Goal: Task Accomplishment & Management: Use online tool/utility

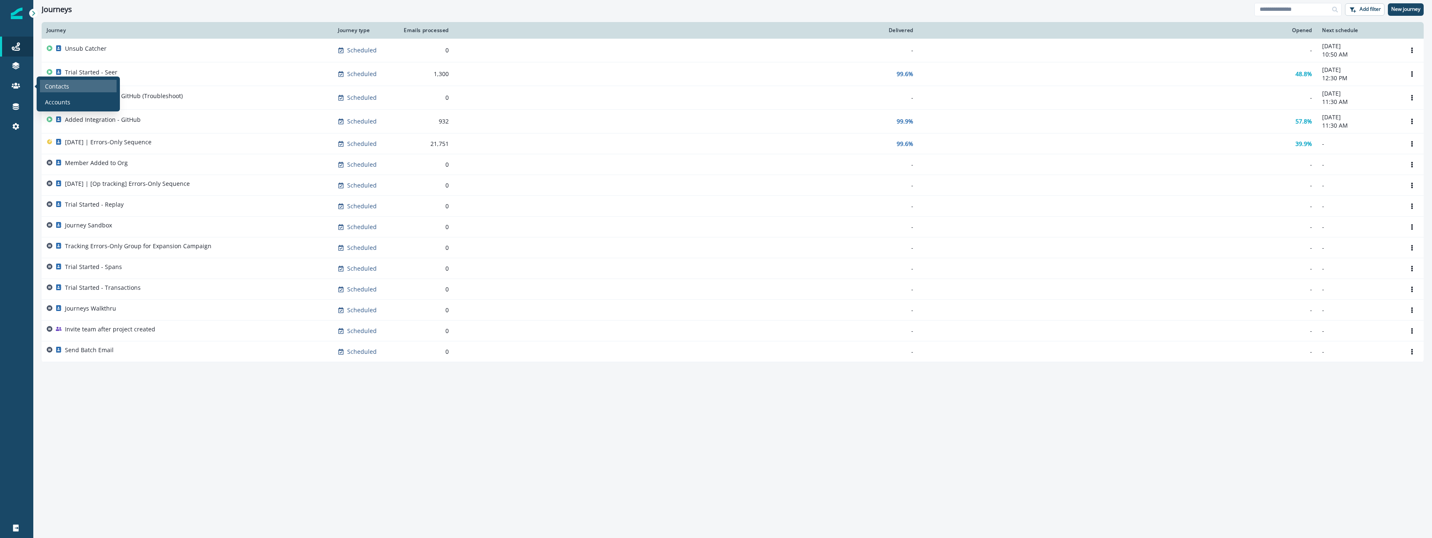
click at [84, 85] on div "Contacts" at bounding box center [78, 86] width 77 height 12
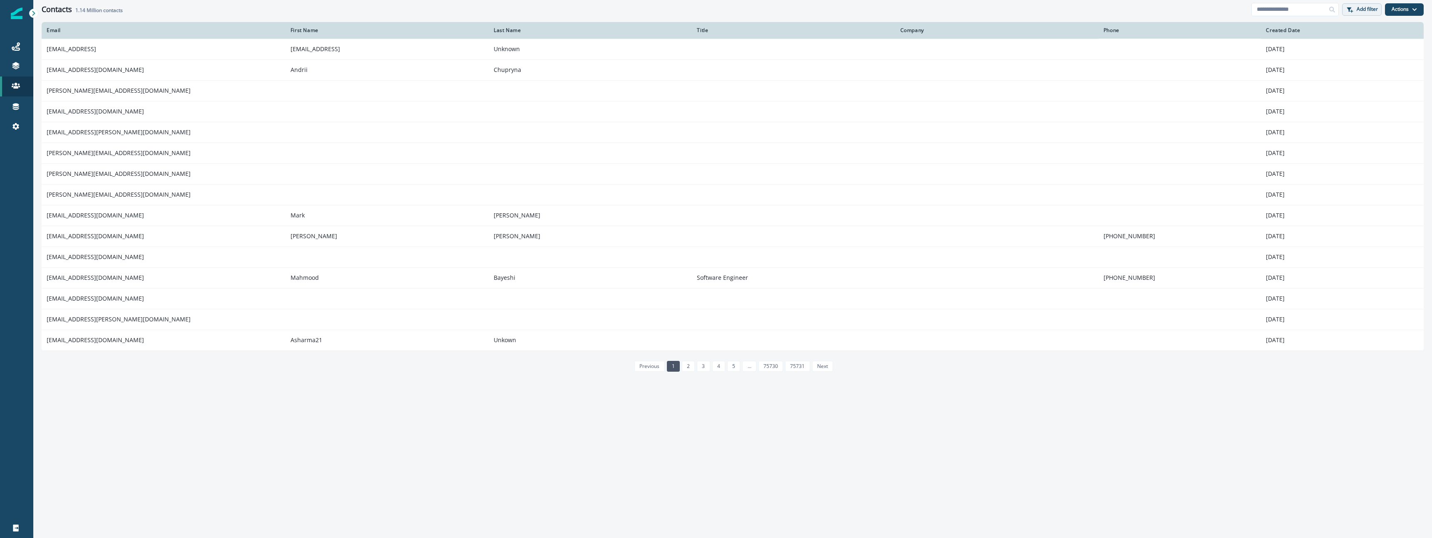
click at [1359, 7] on p "Add filter" at bounding box center [1366, 9] width 21 height 6
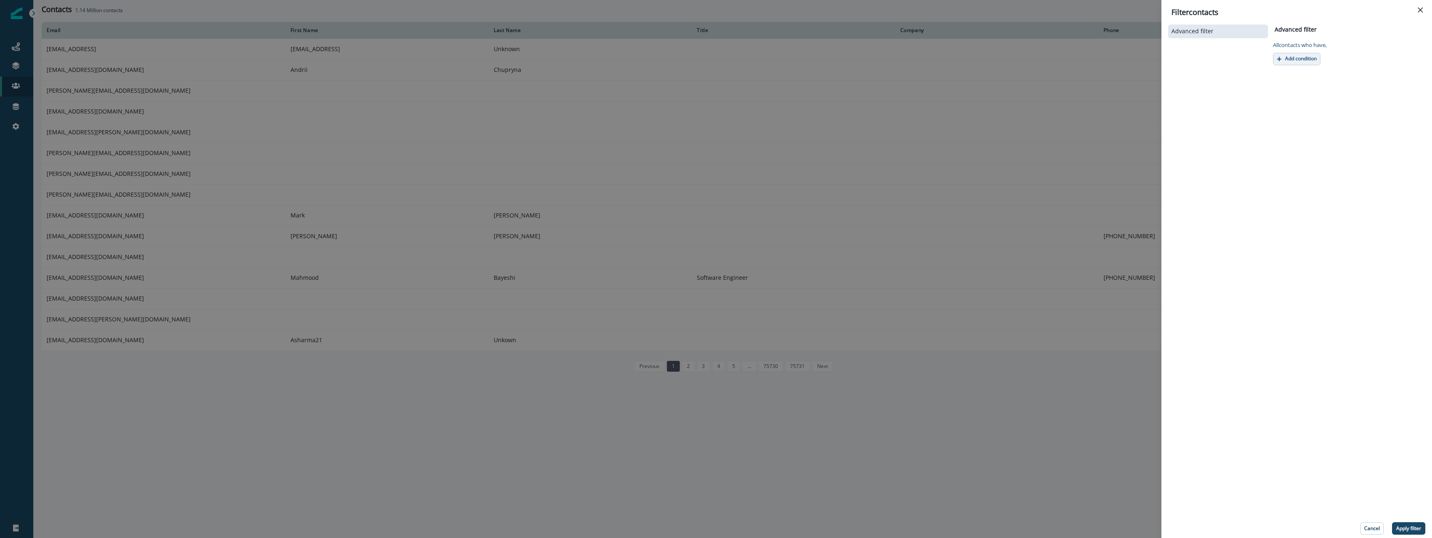
click at [1311, 56] on p "Add condition" at bounding box center [1301, 59] width 32 height 6
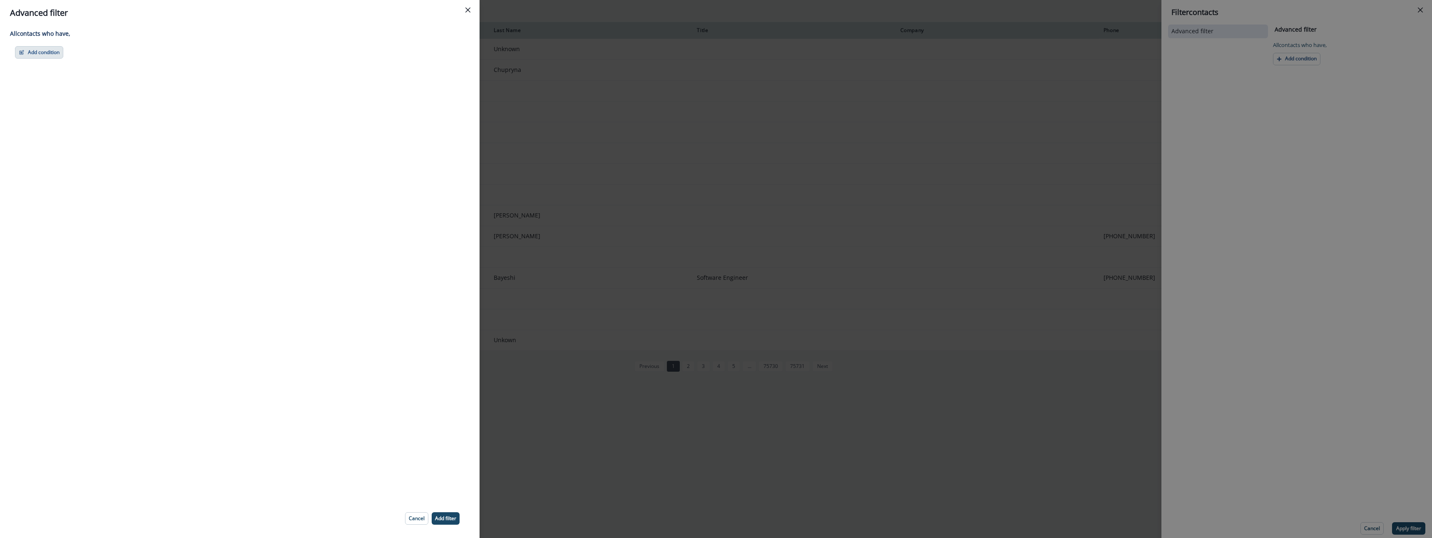
click at [45, 55] on button "Add condition" at bounding box center [39, 52] width 48 height 12
click at [46, 89] on button "A person property" at bounding box center [67, 88] width 105 height 14
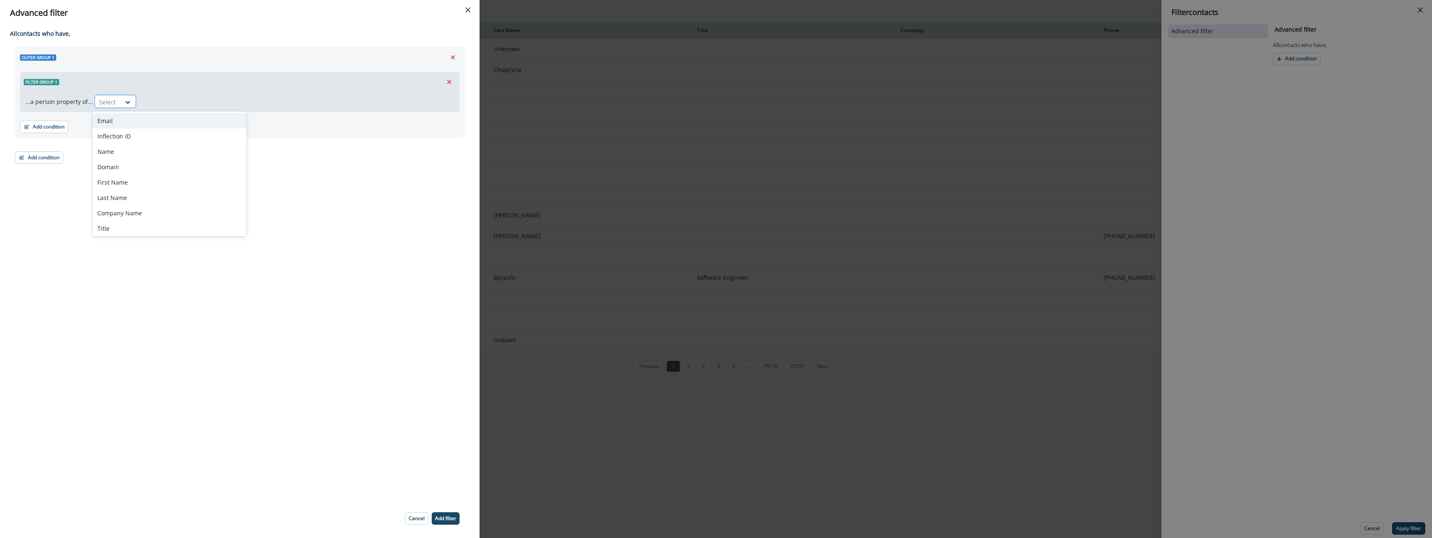
click at [114, 103] on div "Select" at bounding box center [108, 102] width 26 height 14
type input "******"
click at [184, 119] on div "product user.issues_resolved_pom" at bounding box center [145, 120] width 107 height 15
click at [464, 8] on button "Close" at bounding box center [467, 9] width 13 height 13
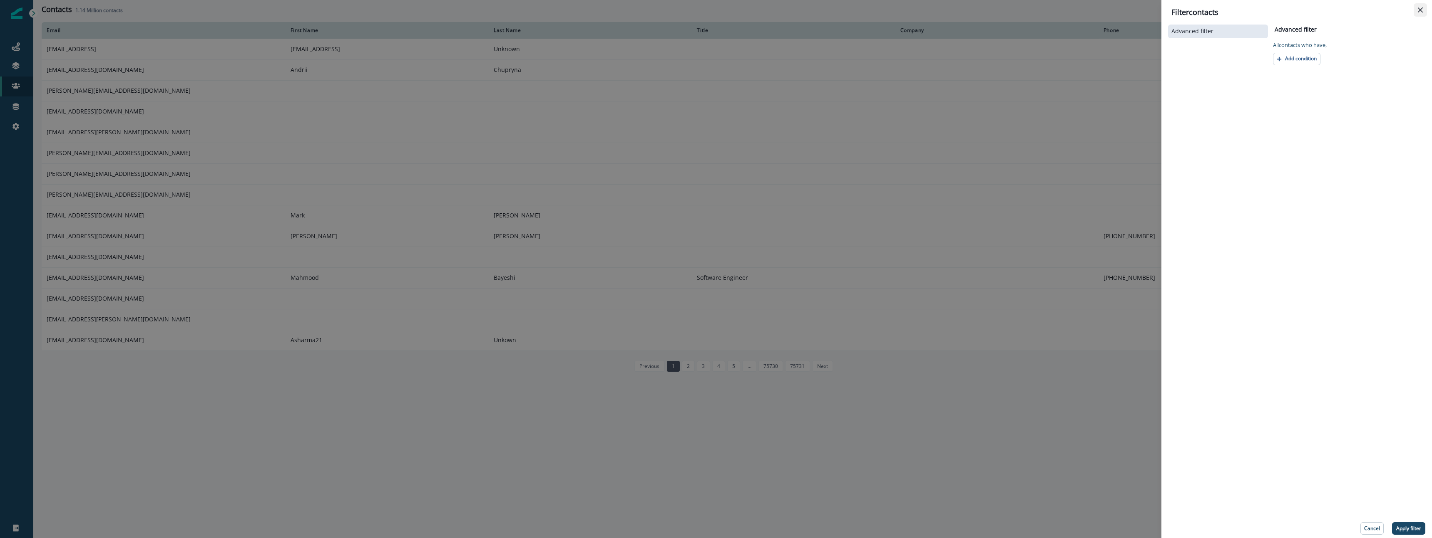
click at [1423, 7] on button "Close" at bounding box center [1419, 9] width 13 height 13
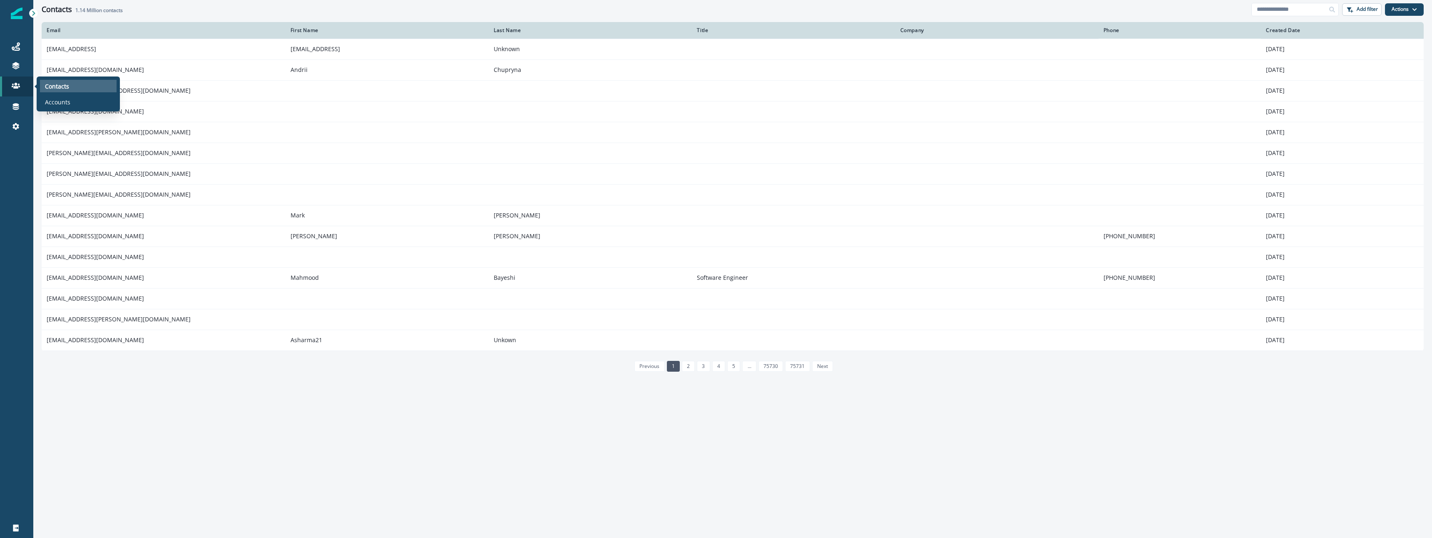
click at [67, 87] on p "Contacts" at bounding box center [57, 86] width 24 height 9
click at [1290, 5] on input at bounding box center [1294, 9] width 87 height 13
click at [1362, 8] on p "Add filter" at bounding box center [1366, 9] width 21 height 6
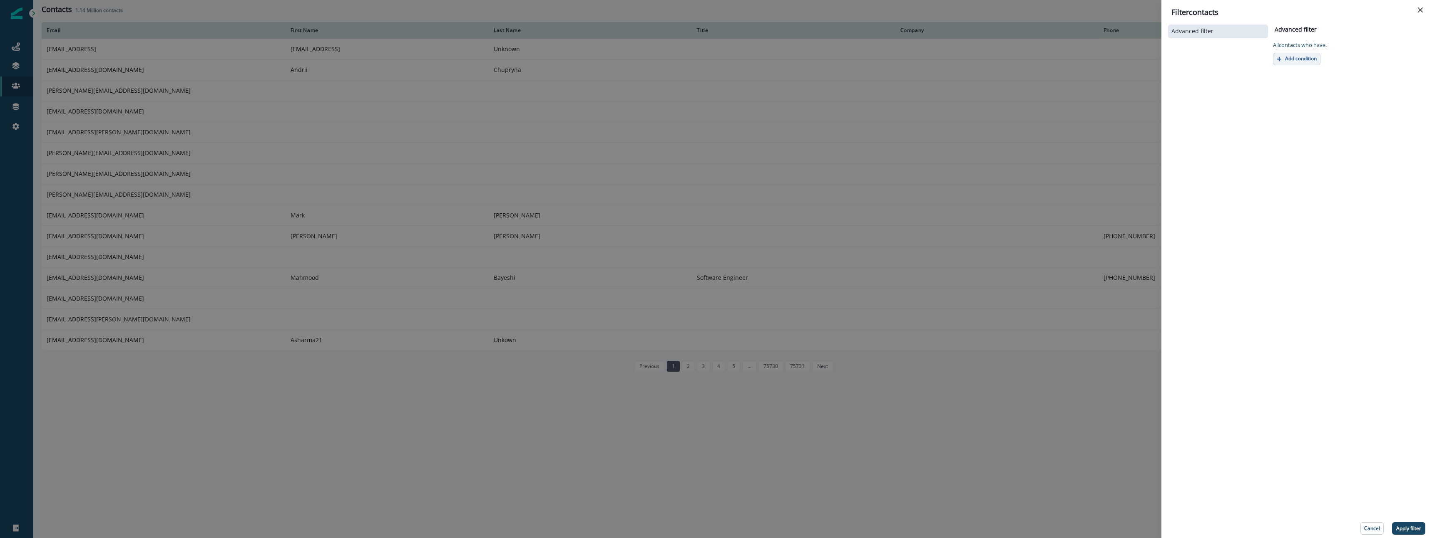
click at [1290, 65] on button "Add condition" at bounding box center [1296, 59] width 47 height 12
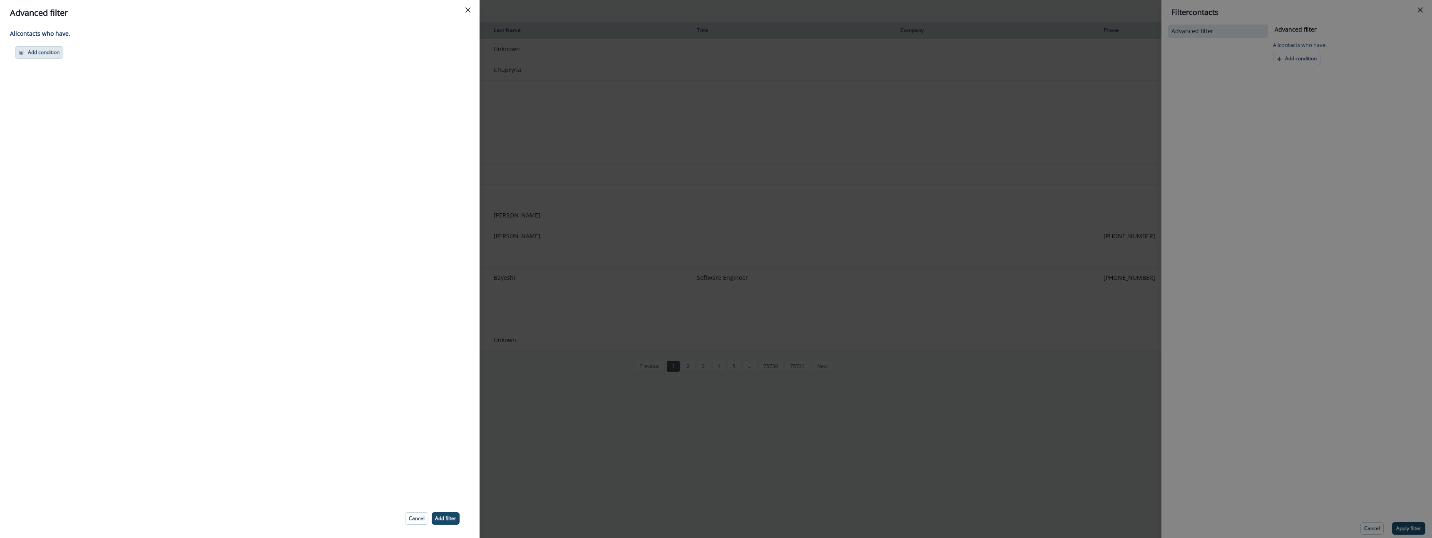
click at [45, 57] on button "Add condition" at bounding box center [39, 52] width 48 height 12
click at [50, 87] on button "A person property" at bounding box center [67, 88] width 105 height 14
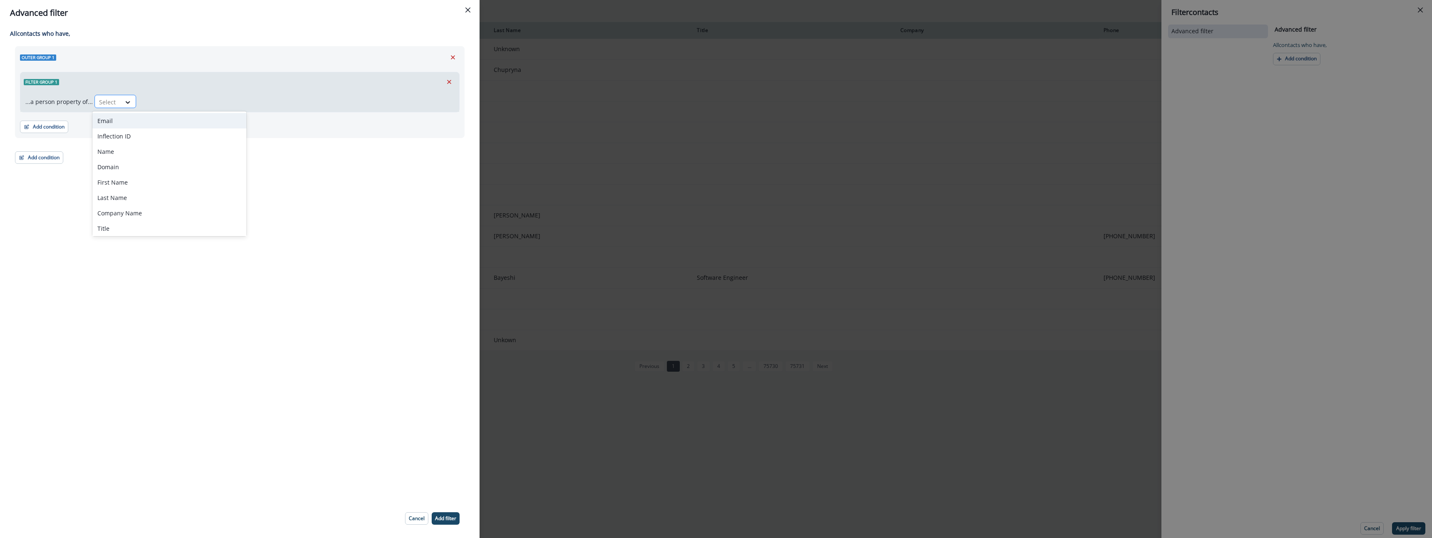
click at [101, 103] on div at bounding box center [107, 102] width 17 height 10
type input "******"
click at [181, 118] on div "product user.sentry_signup_date" at bounding box center [156, 120] width 129 height 15
click at [230, 99] on div at bounding box center [226, 102] width 17 height 10
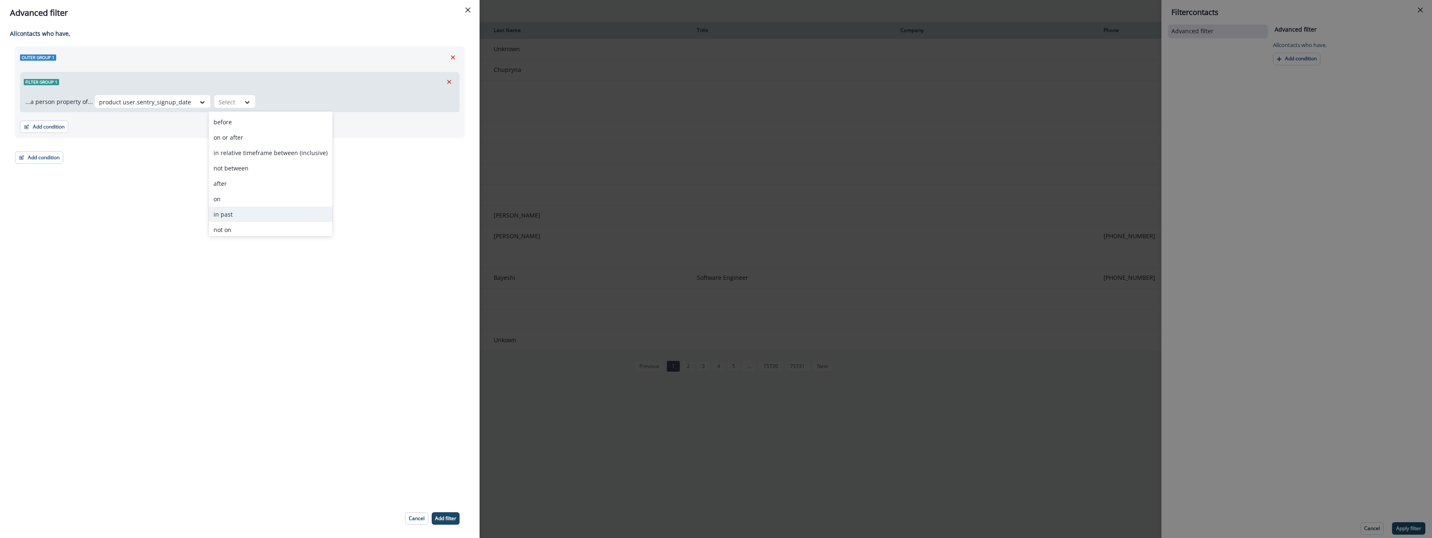
scroll to position [62, 0]
click at [250, 198] on div "on" at bounding box center [270, 197] width 124 height 15
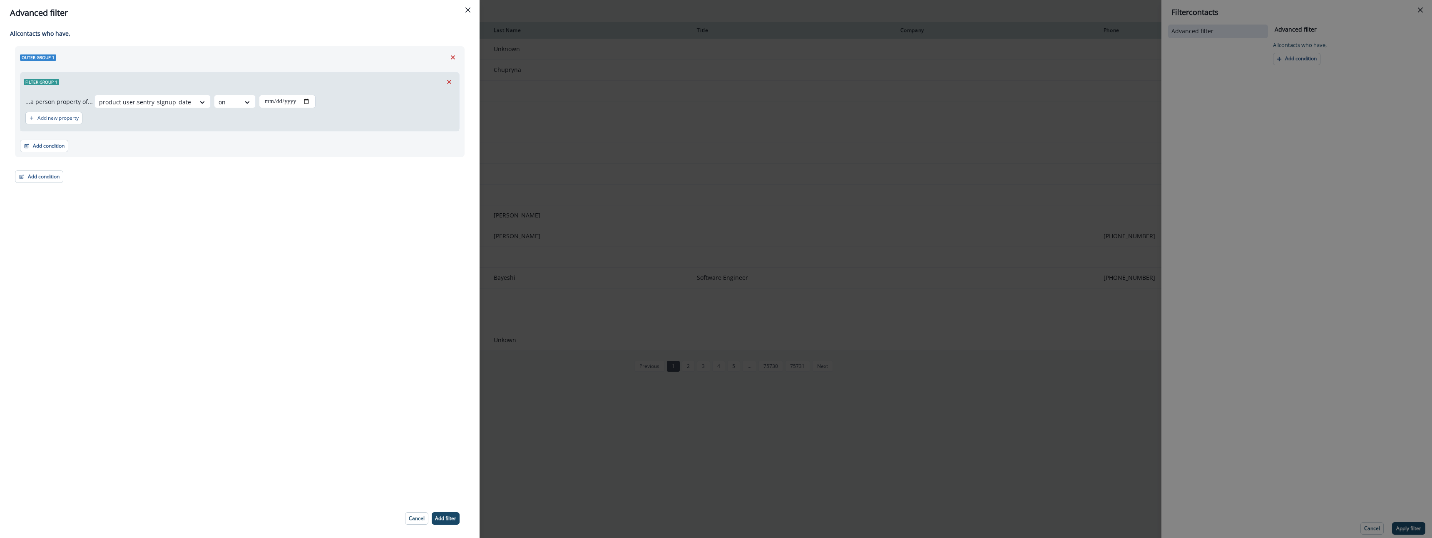
click at [277, 105] on input "date" at bounding box center [287, 101] width 57 height 13
click at [287, 103] on input "date" at bounding box center [287, 101] width 57 height 13
click at [309, 103] on input "date" at bounding box center [287, 101] width 57 height 13
type input "**********"
click at [191, 102] on div at bounding box center [145, 102] width 92 height 10
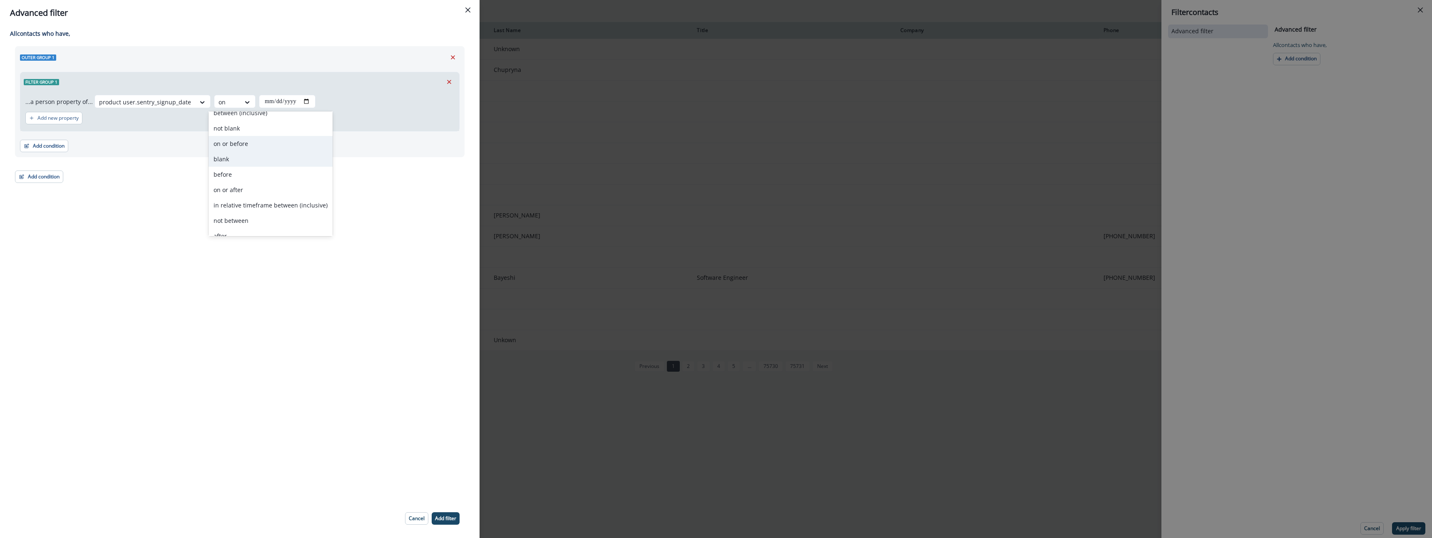
scroll to position [0, 0]
click at [260, 122] on div "between (inclusive)" at bounding box center [270, 120] width 124 height 15
click at [329, 99] on input "date" at bounding box center [323, 101] width 57 height 13
drag, startPoint x: 319, startPoint y: 105, endPoint x: 349, endPoint y: 100, distance: 30.8
click at [319, 105] on input "date" at bounding box center [323, 101] width 57 height 13
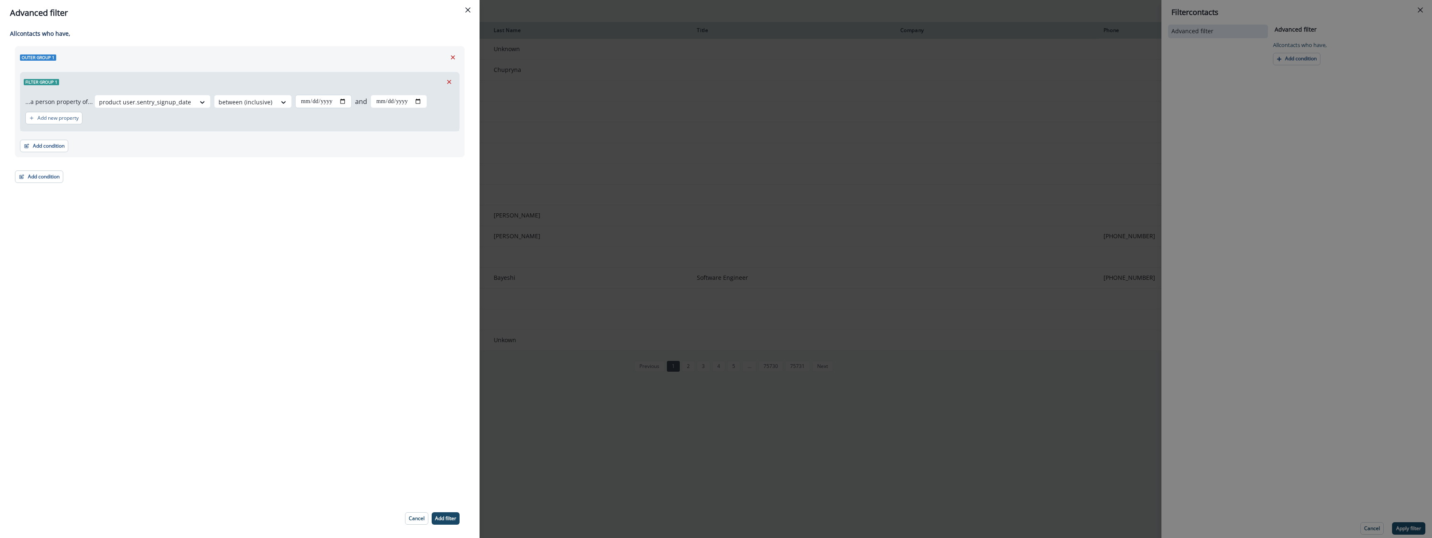
click at [347, 100] on input "date" at bounding box center [323, 101] width 57 height 13
click at [344, 101] on input "date" at bounding box center [323, 101] width 57 height 13
type input "**********"
click at [406, 102] on input "date" at bounding box center [398, 101] width 57 height 13
click at [422, 102] on input "date" at bounding box center [398, 101] width 57 height 13
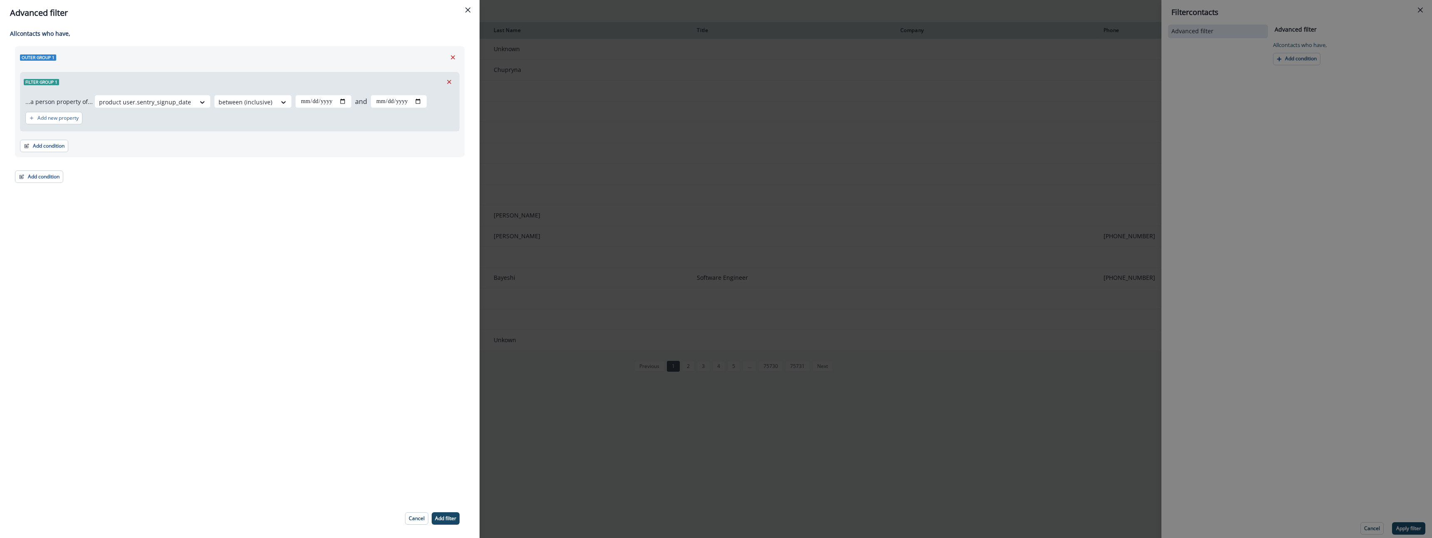
type input "**********"
click at [447, 518] on p "Add filter" at bounding box center [445, 519] width 21 height 6
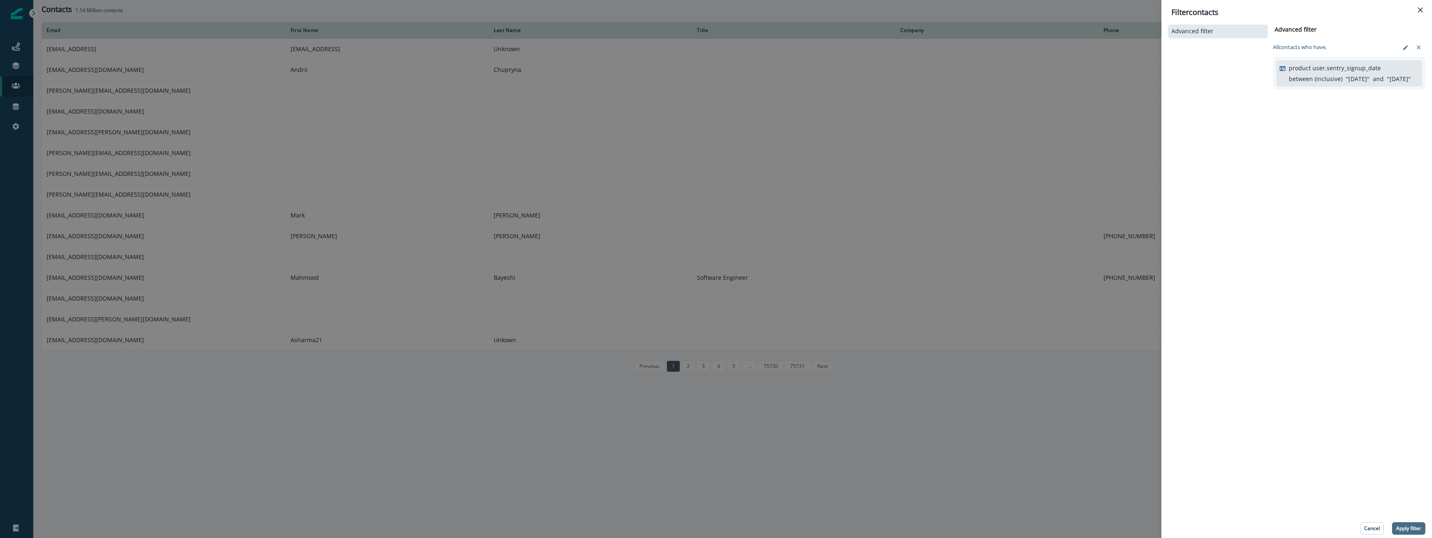
click at [1404, 528] on p "Apply filter" at bounding box center [1408, 529] width 25 height 6
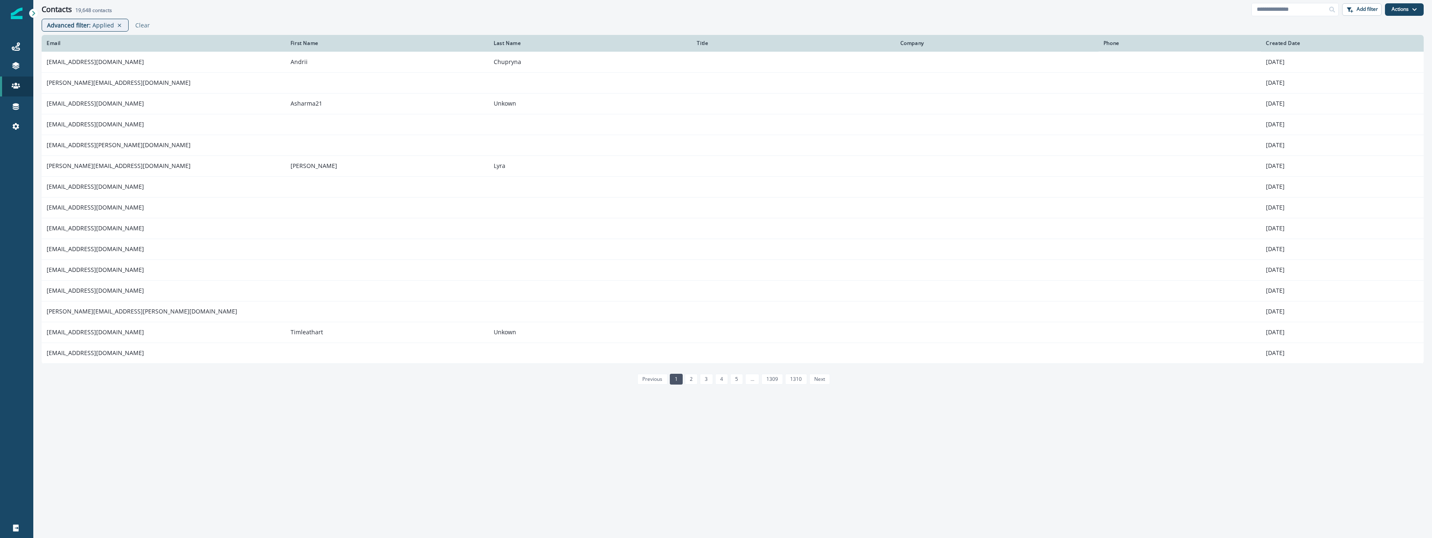
click at [92, 9] on h2 "19,648 contacts" at bounding box center [93, 10] width 37 height 6
click at [92, 25] on p "Applied" at bounding box center [103, 25] width 22 height 9
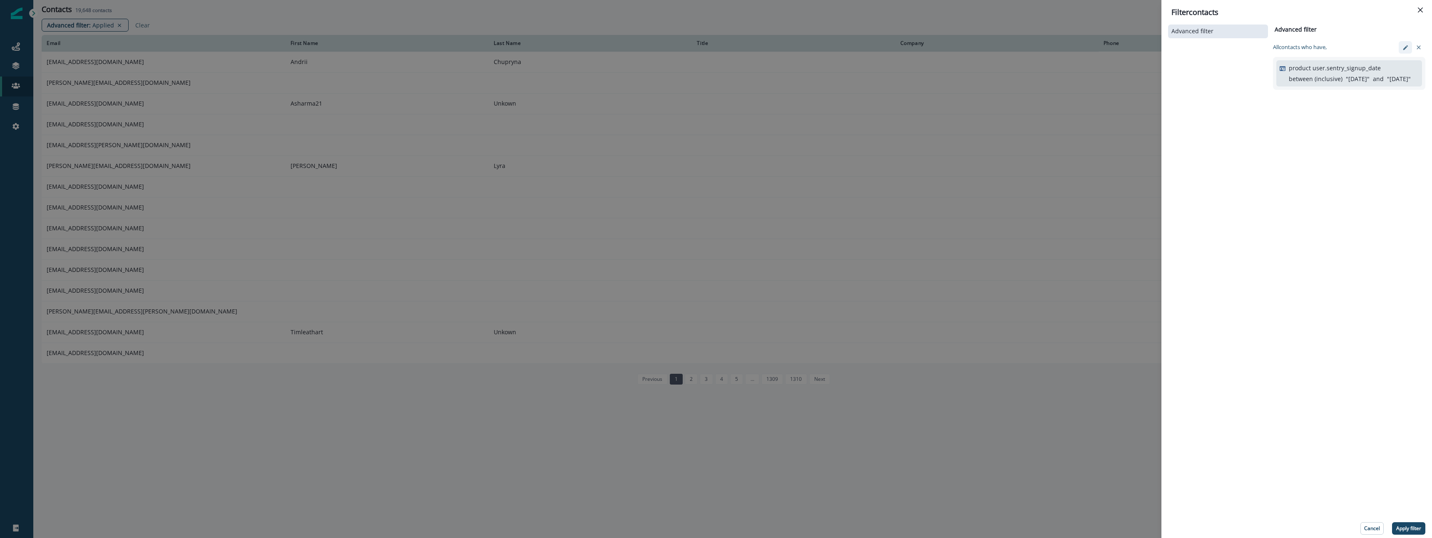
click at [1403, 47] on icon "edit-filter" at bounding box center [1405, 48] width 6 height 6
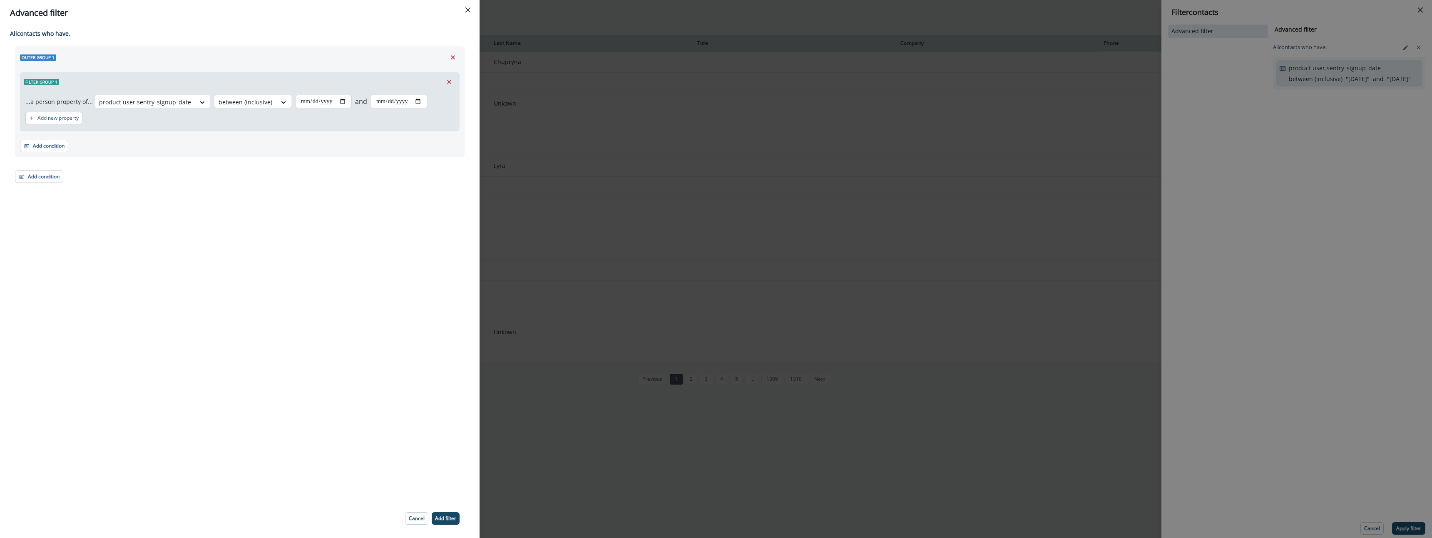
click at [310, 103] on input "**********" at bounding box center [323, 101] width 57 height 13
click at [340, 102] on input "**********" at bounding box center [323, 101] width 57 height 13
type input "**********"
click at [423, 99] on input "**********" at bounding box center [398, 101] width 57 height 13
type input "**********"
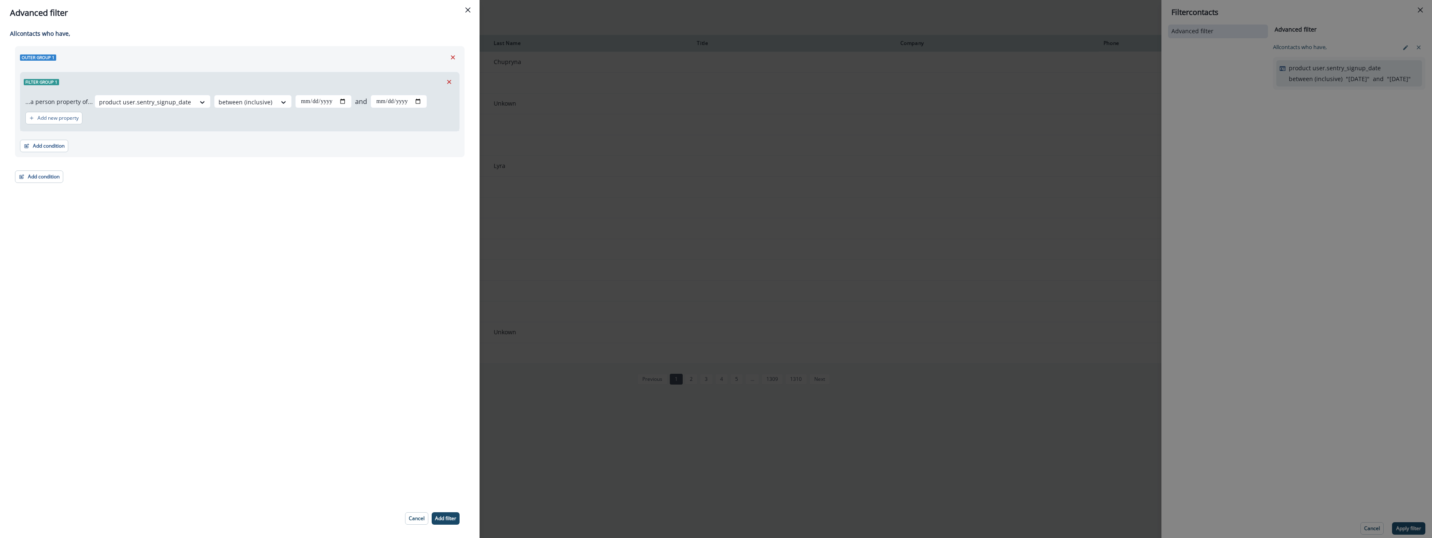
click at [263, 173] on div "**********" at bounding box center [239, 114] width 449 height 137
click at [454, 518] on p "Add filter" at bounding box center [445, 519] width 21 height 6
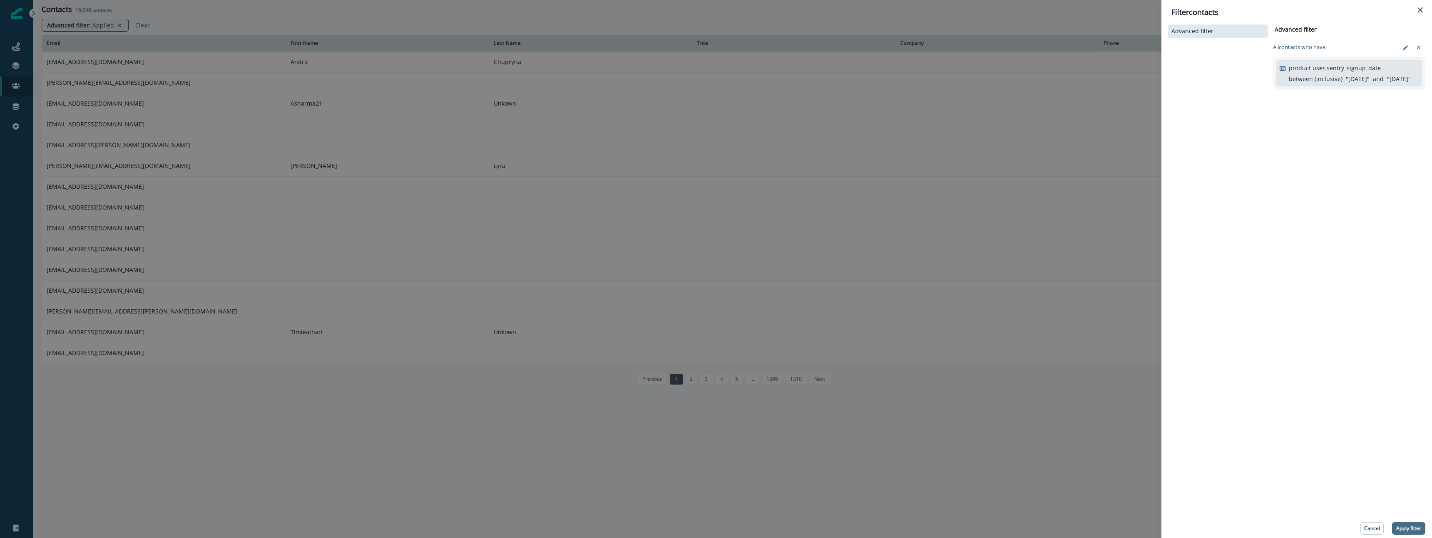
click at [1408, 528] on p "Apply filter" at bounding box center [1408, 529] width 25 height 6
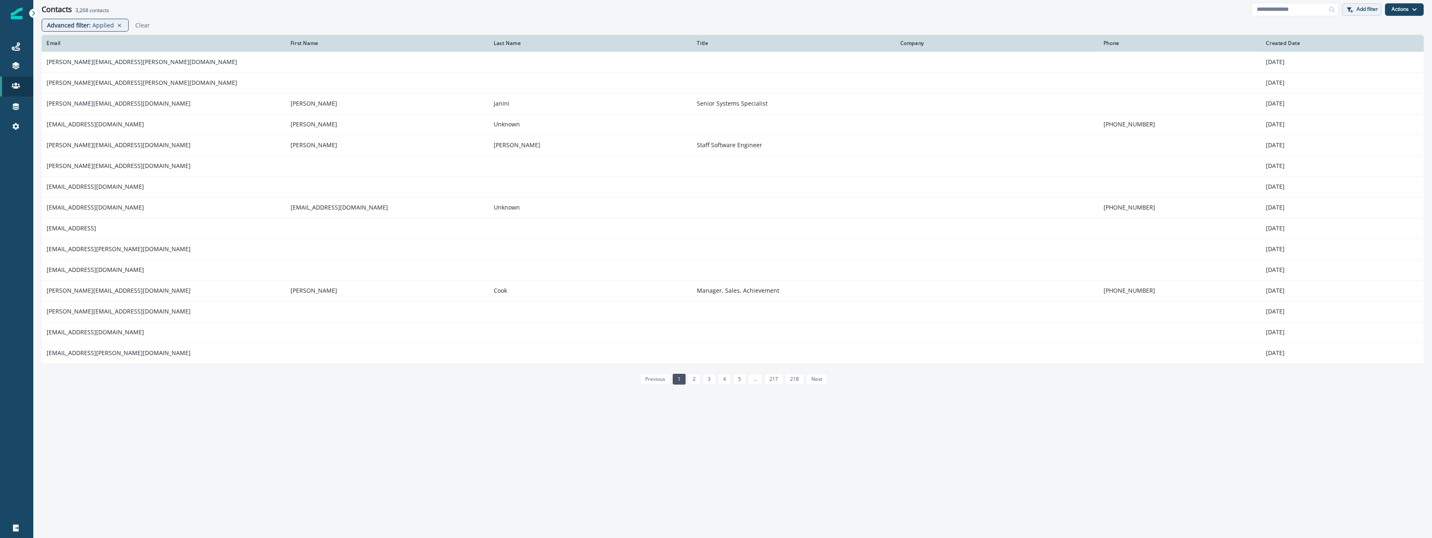
click at [1368, 8] on p "Add filter" at bounding box center [1366, 9] width 21 height 6
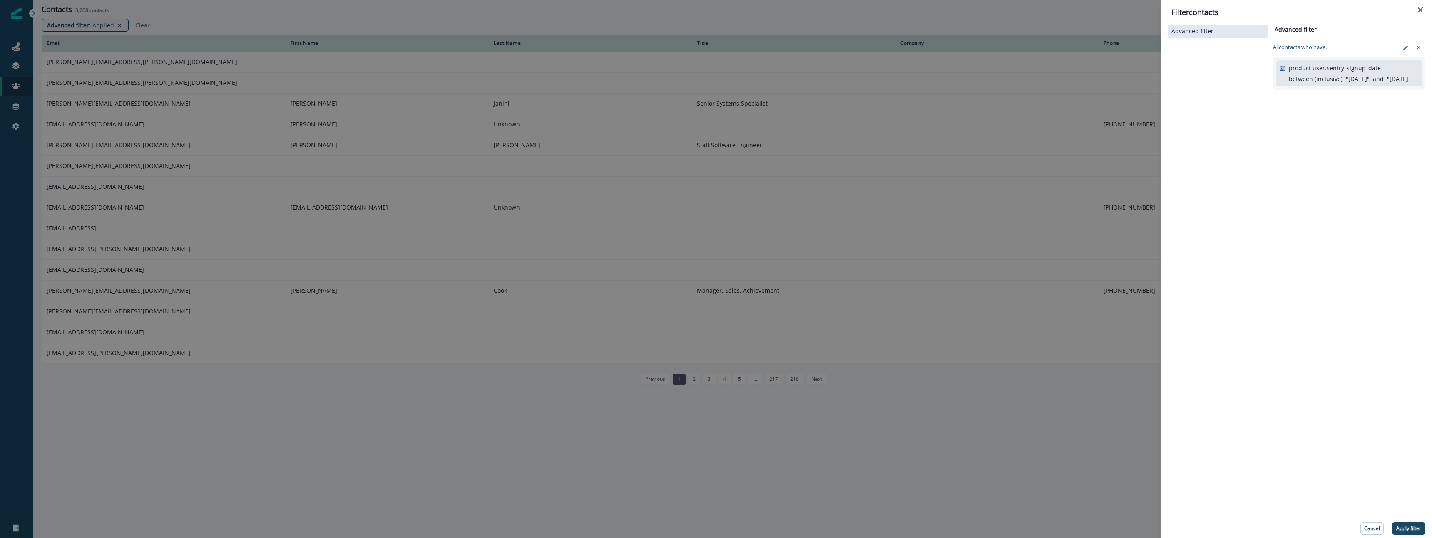
click at [1224, 38] on div "Advanced filter" at bounding box center [1218, 56] width 100 height 67
click at [1407, 45] on icon "edit-filter" at bounding box center [1405, 48] width 6 height 6
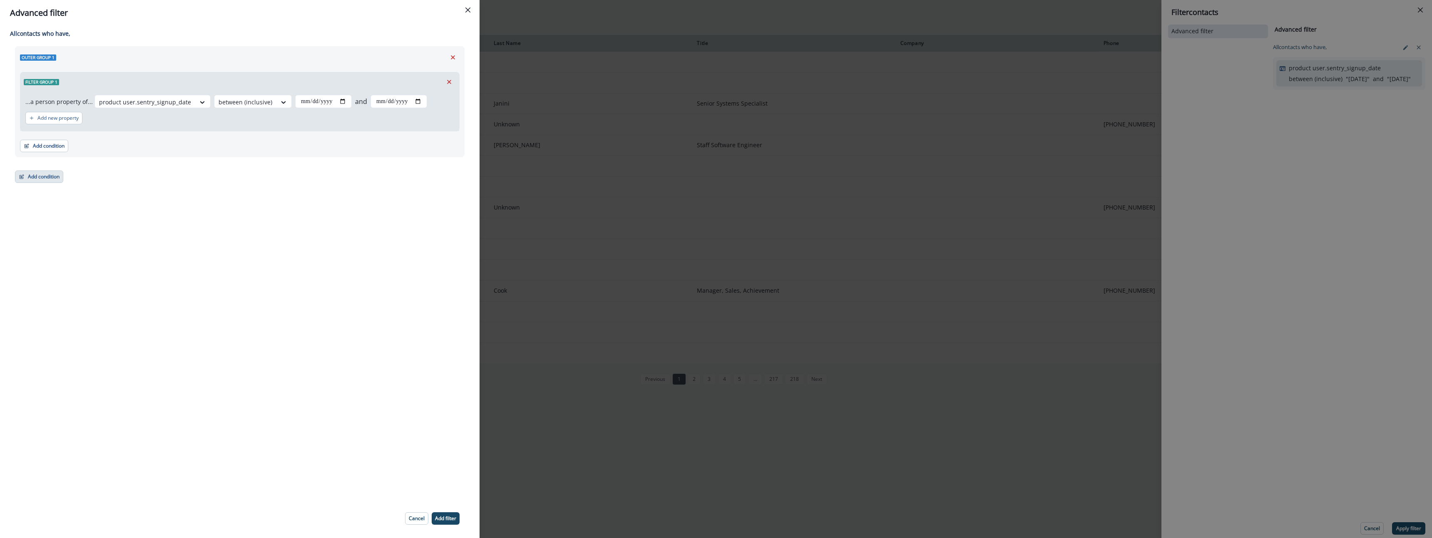
click at [35, 178] on button "Add condition" at bounding box center [39, 177] width 48 height 12
click at [82, 211] on button "A person property" at bounding box center [67, 213] width 105 height 14
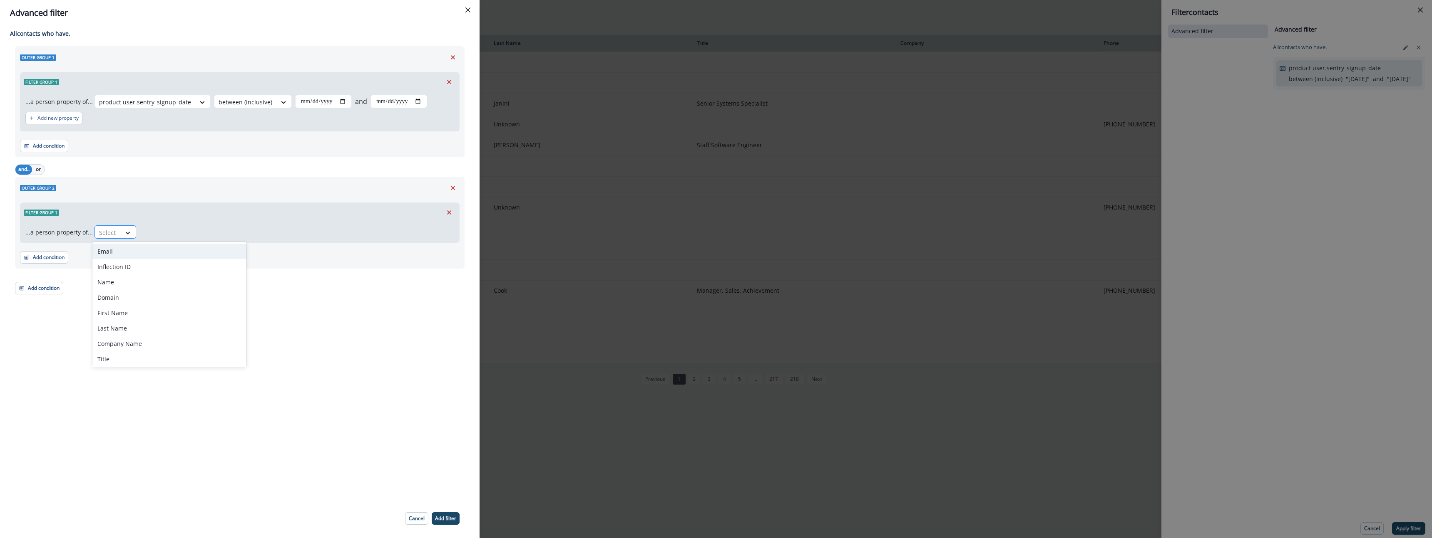
click at [130, 232] on div at bounding box center [128, 233] width 14 height 8
type input "****"
click at [189, 283] on div "product user.last_active" at bounding box center [155, 282] width 127 height 15
click at [196, 235] on div at bounding box center [201, 233] width 17 height 10
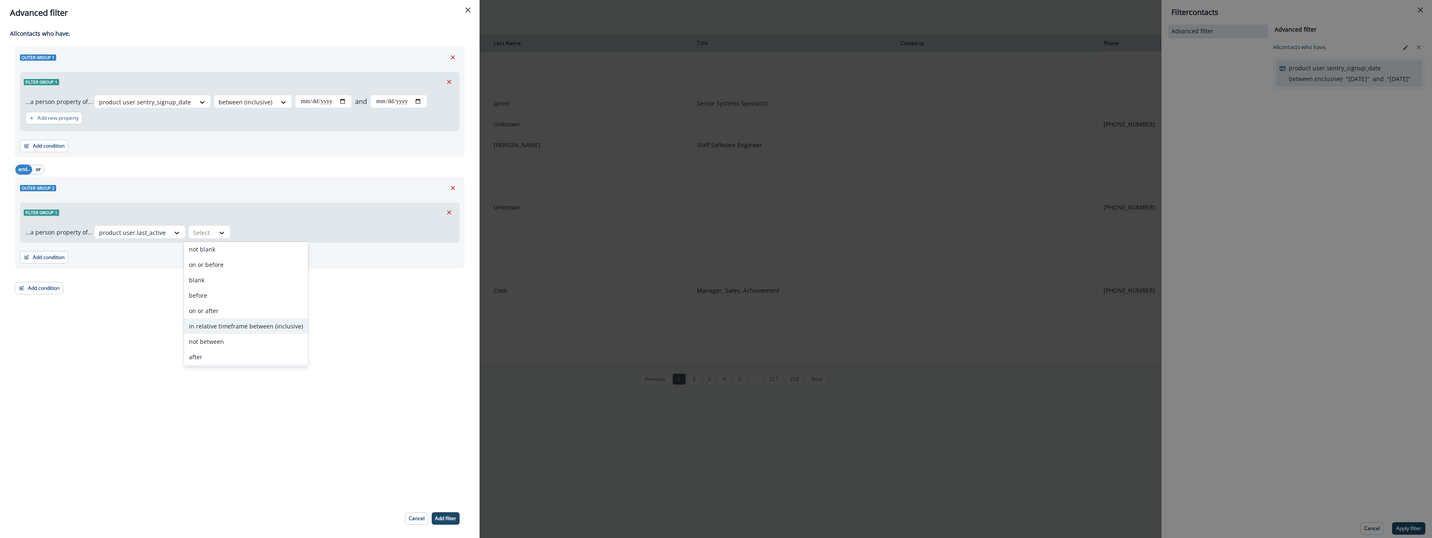
scroll to position [63, 0]
click at [228, 337] on div "in past" at bounding box center [246, 342] width 124 height 15
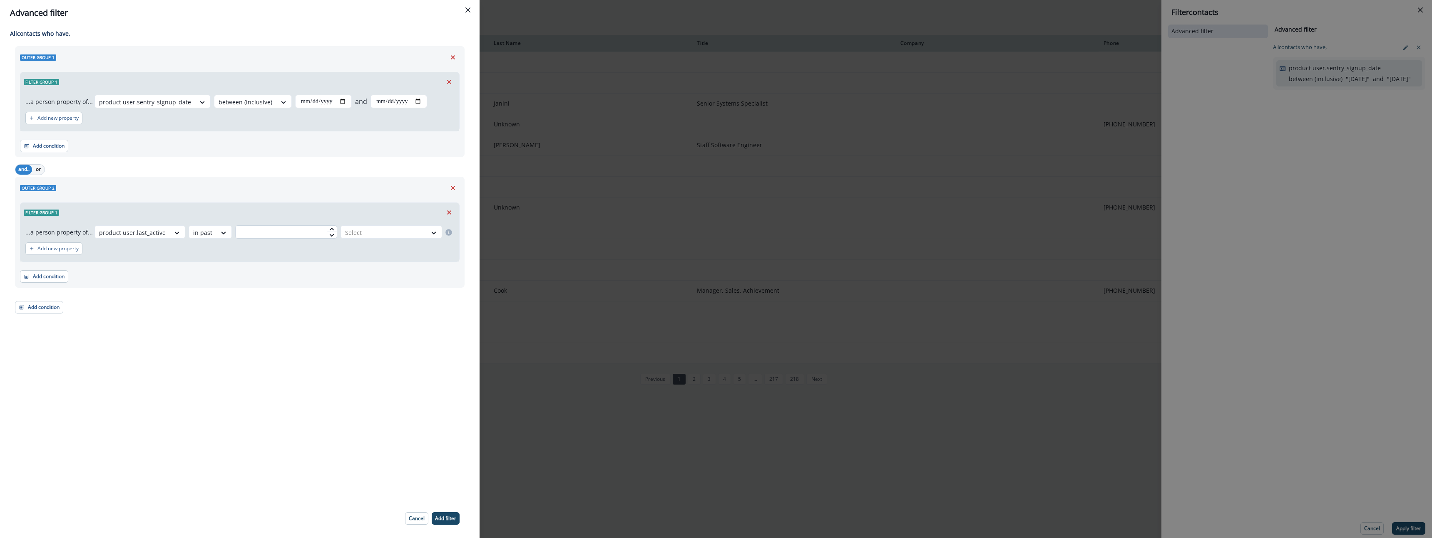
click at [259, 230] on input "text" at bounding box center [286, 232] width 102 height 13
type input "**"
click at [415, 230] on div at bounding box center [384, 233] width 78 height 10
click at [382, 250] on div "day(s)" at bounding box center [389, 251] width 104 height 15
click at [443, 520] on p "Add filter" at bounding box center [445, 519] width 21 height 6
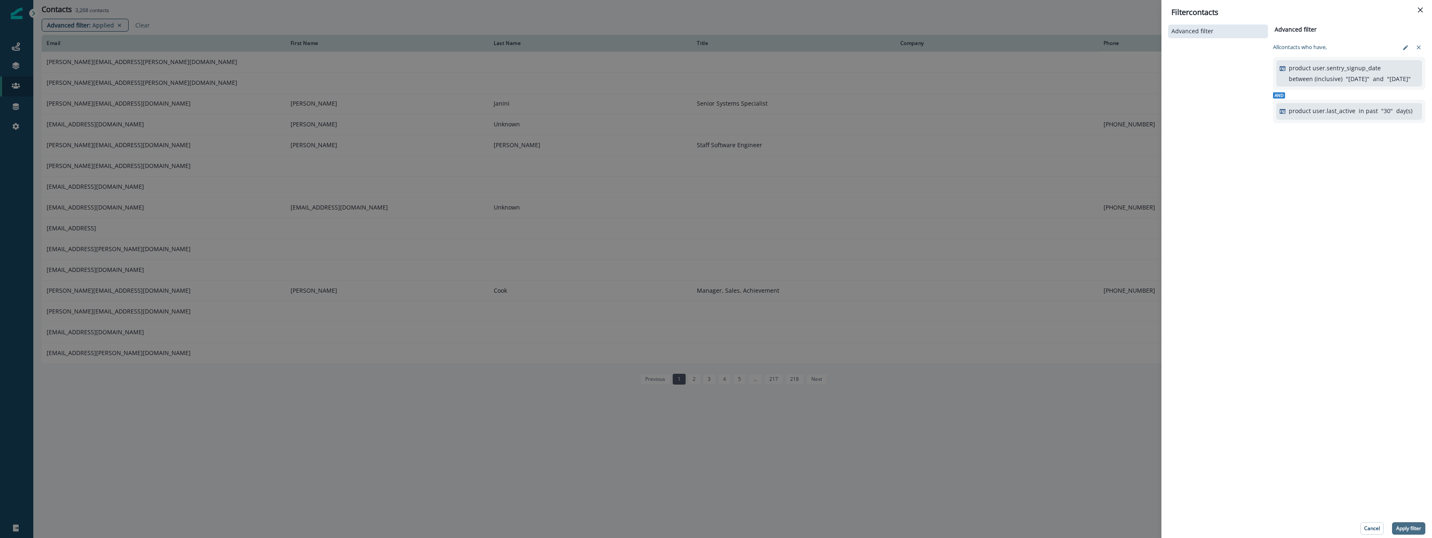
click at [1404, 530] on p "Apply filter" at bounding box center [1408, 529] width 25 height 6
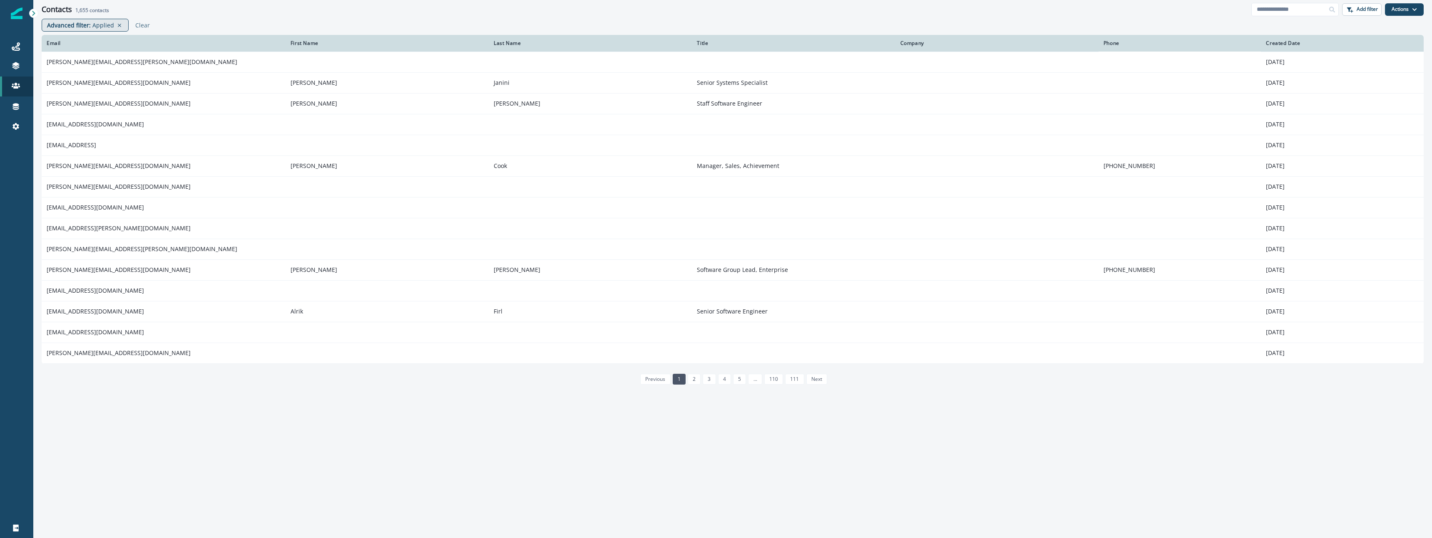
click at [64, 20] on div "Advanced filter : Applied" at bounding box center [85, 25] width 87 height 13
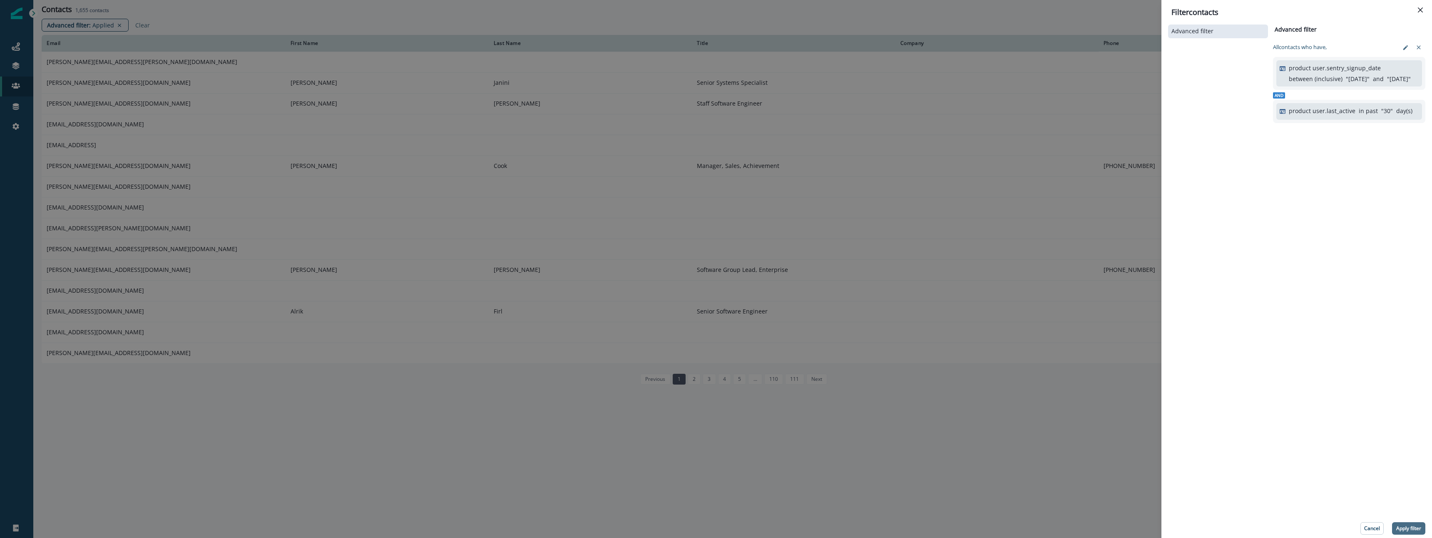
click at [1413, 529] on p "Apply filter" at bounding box center [1408, 529] width 25 height 6
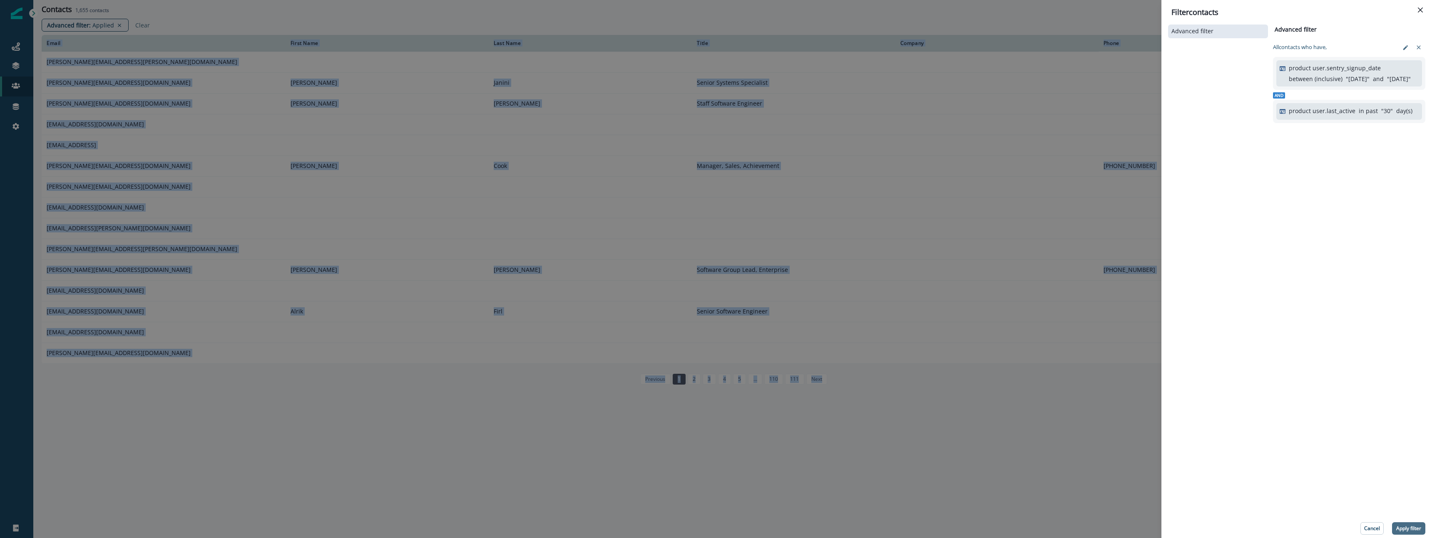
click at [1413, 529] on div "Email First Name Last Name Title Company Phone Created Date [PERSON_NAME][EMAIL…" at bounding box center [732, 284] width 1398 height 499
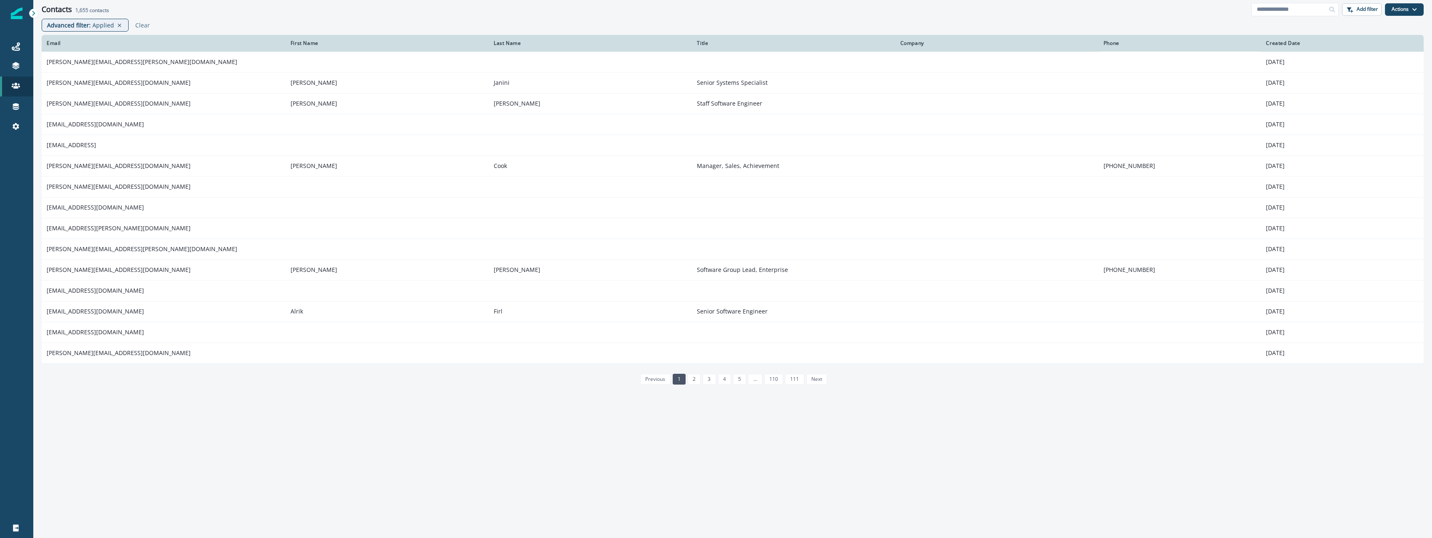
click at [49, 41] on div "Email" at bounding box center [164, 43] width 234 height 7
click at [1359, 11] on p "Add filter" at bounding box center [1366, 9] width 21 height 6
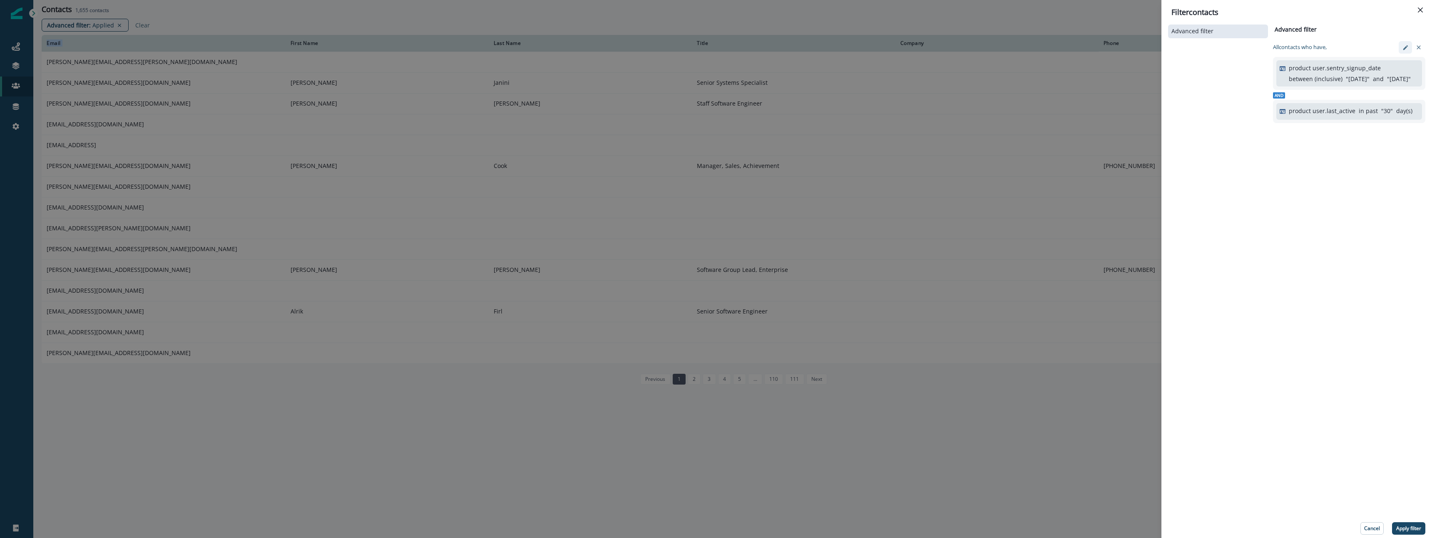
click at [1409, 45] on button "edit-filter" at bounding box center [1404, 47] width 13 height 12
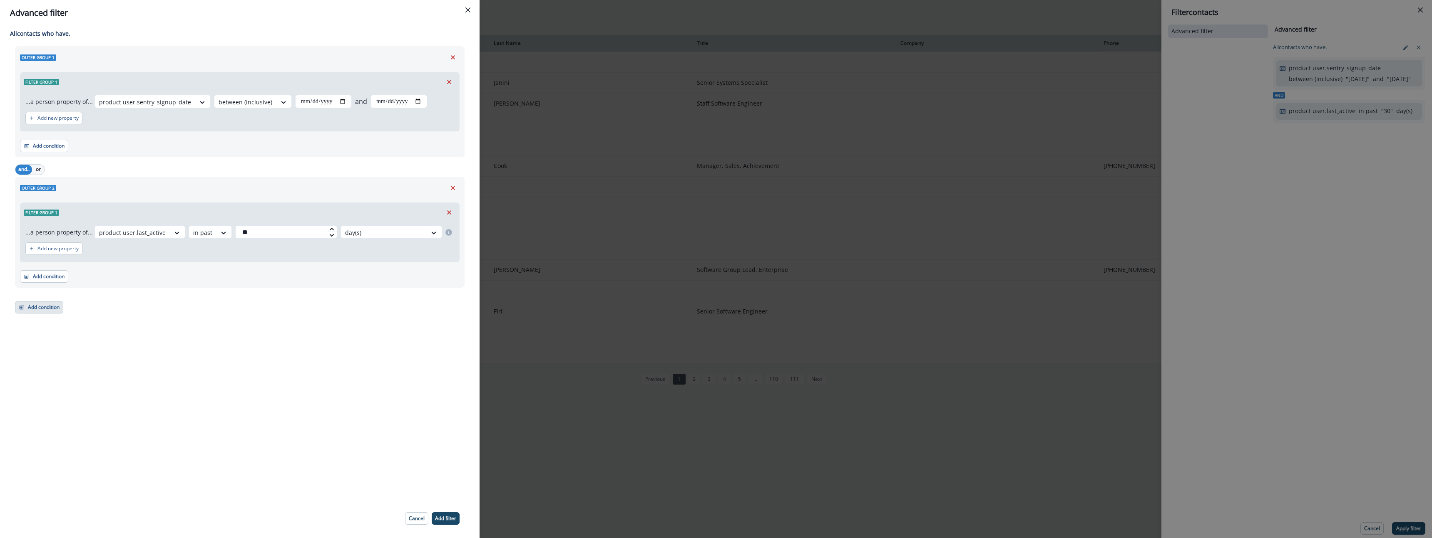
click at [45, 307] on button "Add condition" at bounding box center [39, 307] width 48 height 12
click at [66, 341] on button "A person property" at bounding box center [67, 343] width 105 height 14
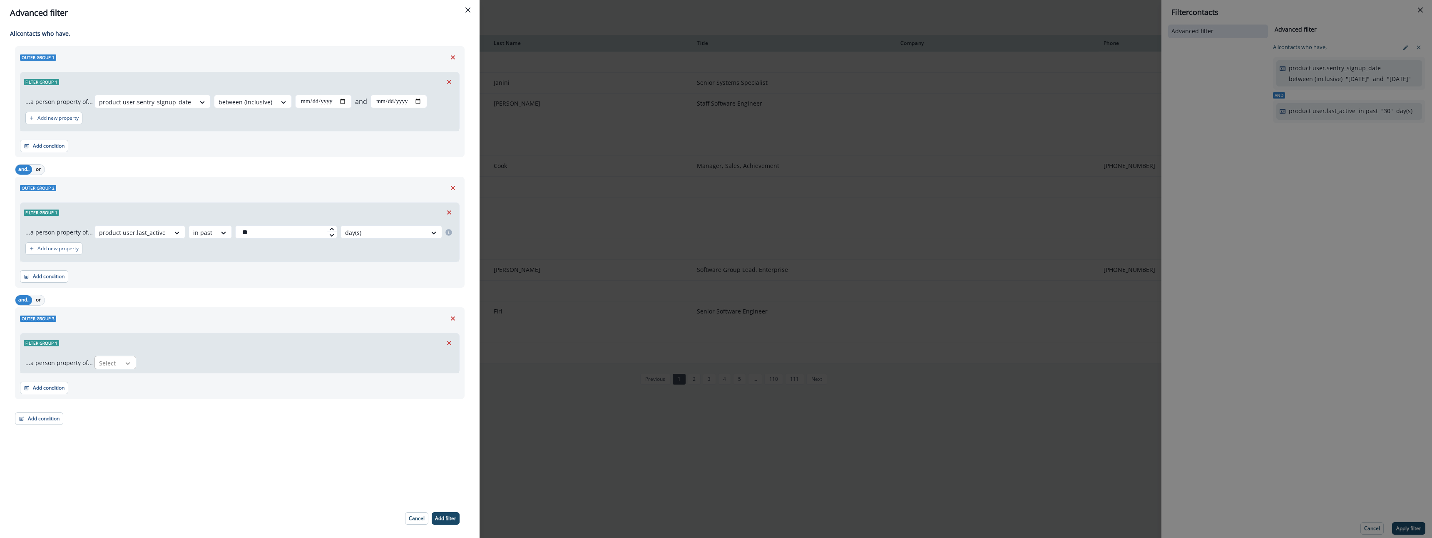
click at [126, 366] on icon at bounding box center [127, 364] width 7 height 8
type input "******"
click at [134, 379] on div "product user.issues_resolved_pom" at bounding box center [145, 382] width 107 height 15
click at [231, 368] on div at bounding box center [231, 363] width 17 height 10
click at [248, 368] on div at bounding box center [252, 364] width 15 height 14
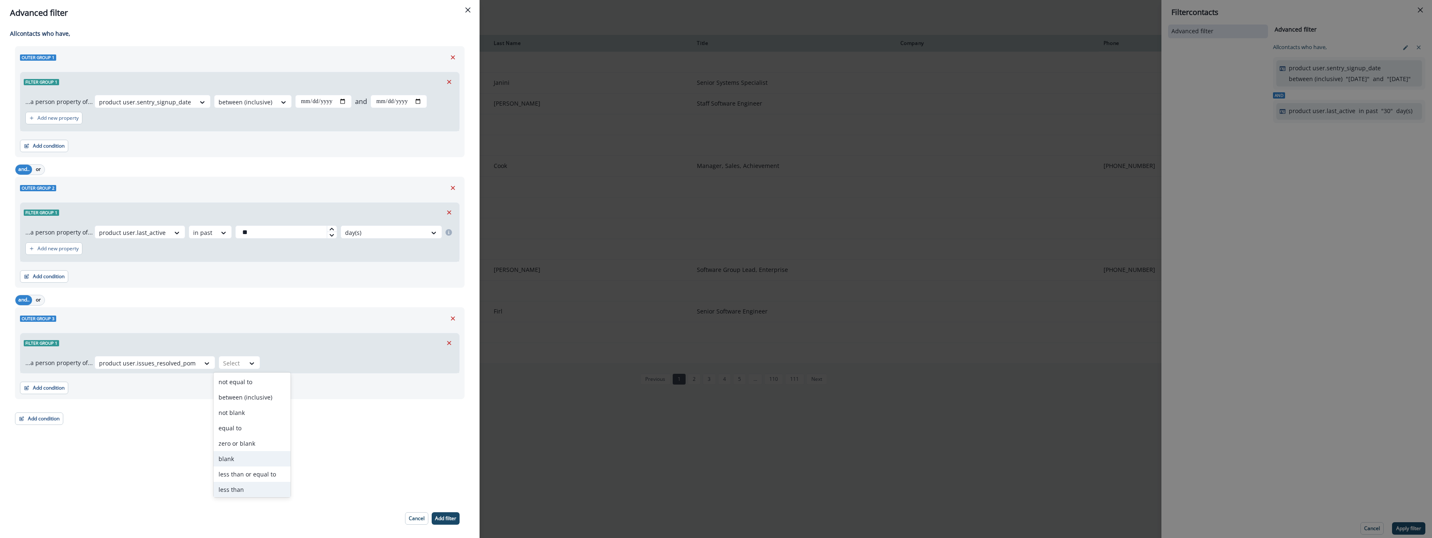
scroll to position [48, 0]
click at [247, 485] on div "greater than" at bounding box center [251, 488] width 77 height 15
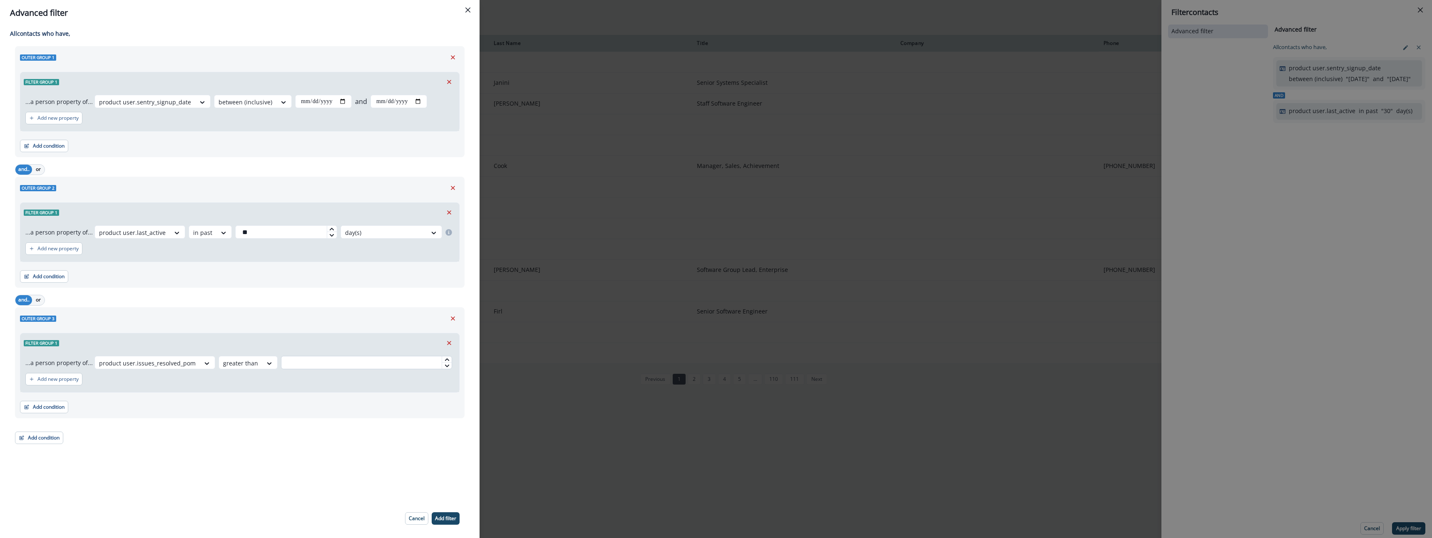
click at [293, 364] on input "text" at bounding box center [366, 362] width 171 height 13
type input "****"
drag, startPoint x: 350, startPoint y: 442, endPoint x: 449, endPoint y: 538, distance: 138.3
click at [350, 442] on div "**********" at bounding box center [239, 245] width 449 height 398
click at [439, 516] on p "Add filter" at bounding box center [445, 519] width 21 height 6
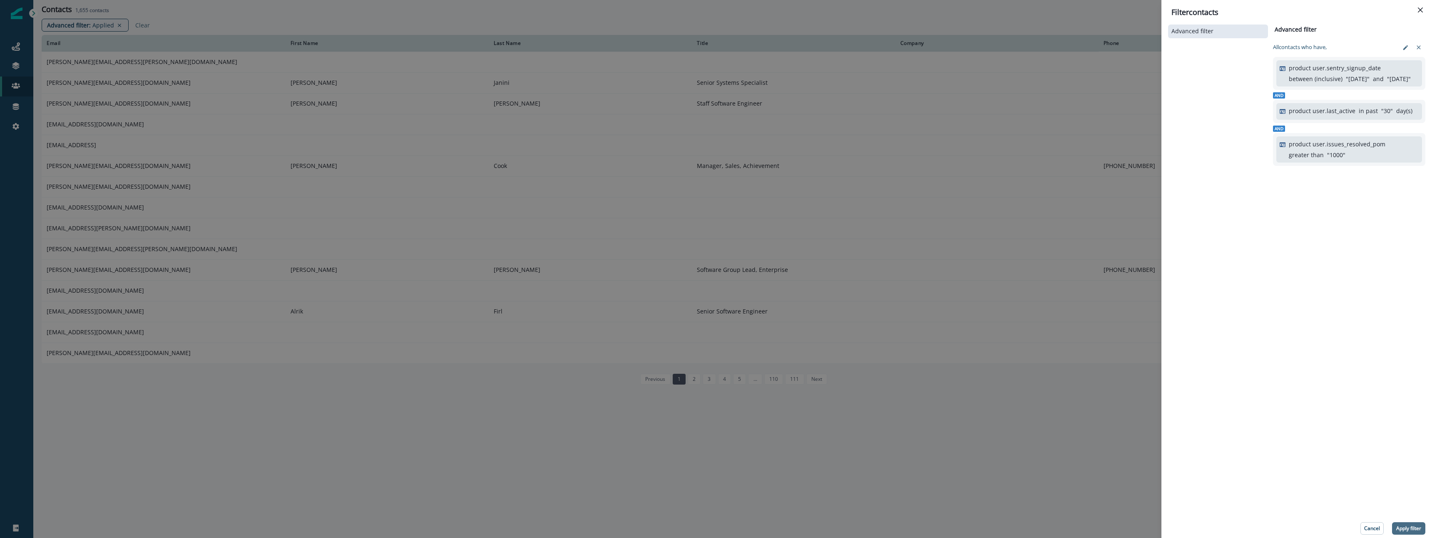
click at [1407, 533] on button "Apply filter" at bounding box center [1408, 529] width 33 height 12
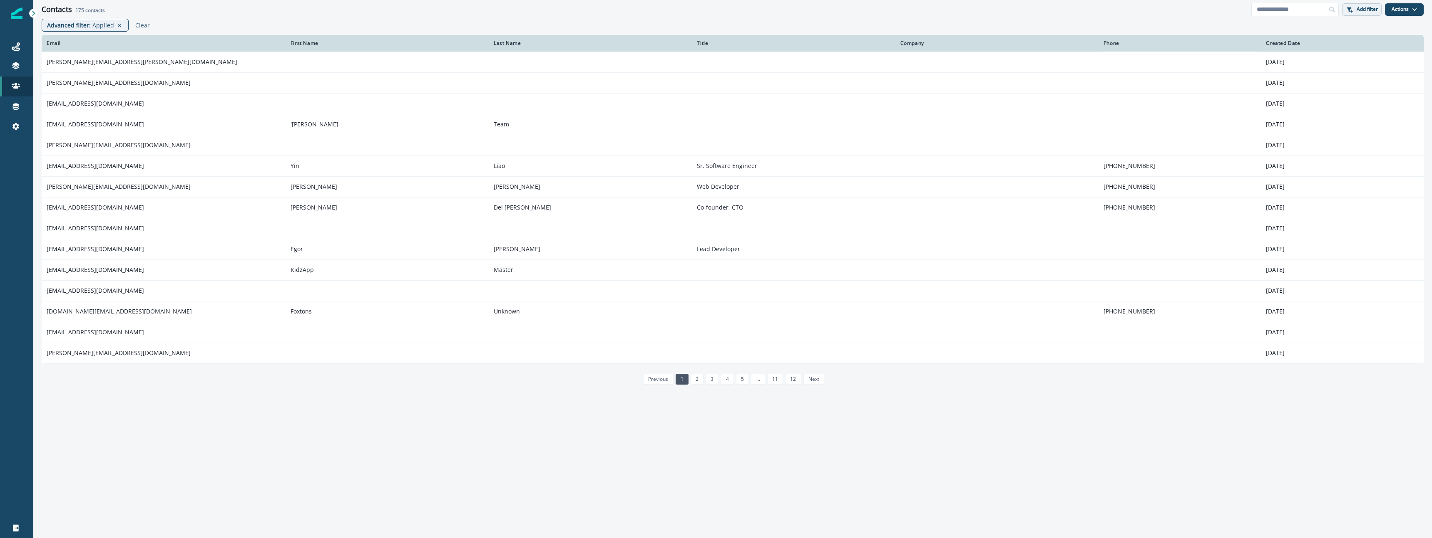
click at [1375, 10] on p "Add filter" at bounding box center [1366, 9] width 21 height 6
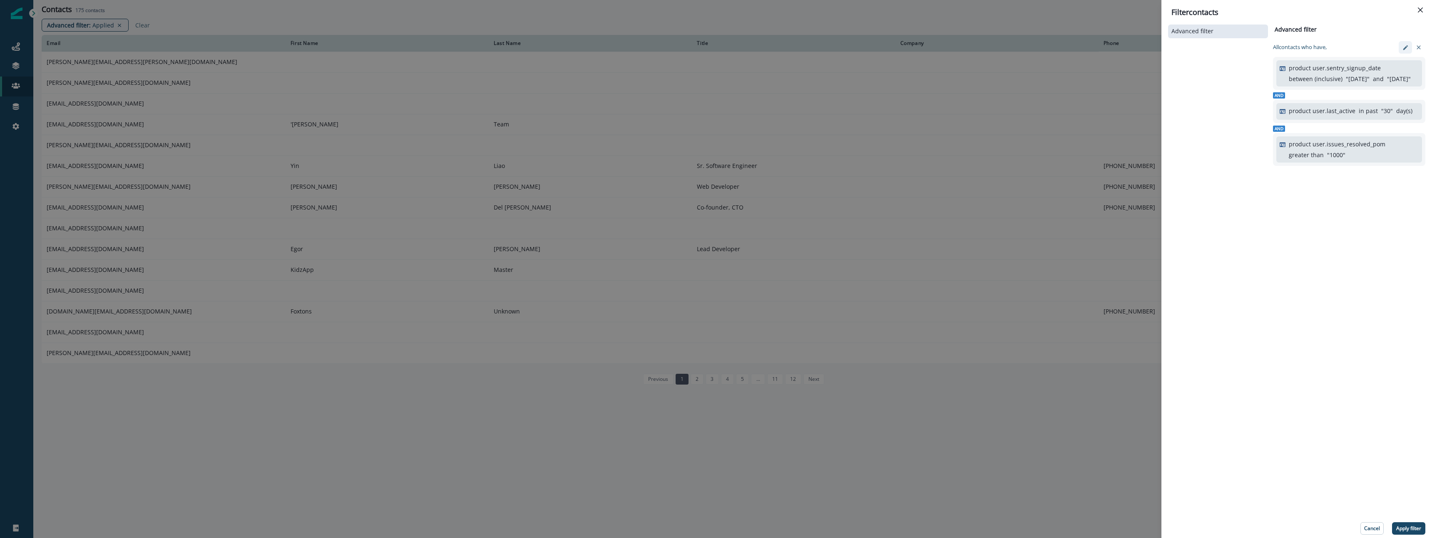
click at [1407, 50] on icon "edit-filter" at bounding box center [1405, 48] width 6 height 6
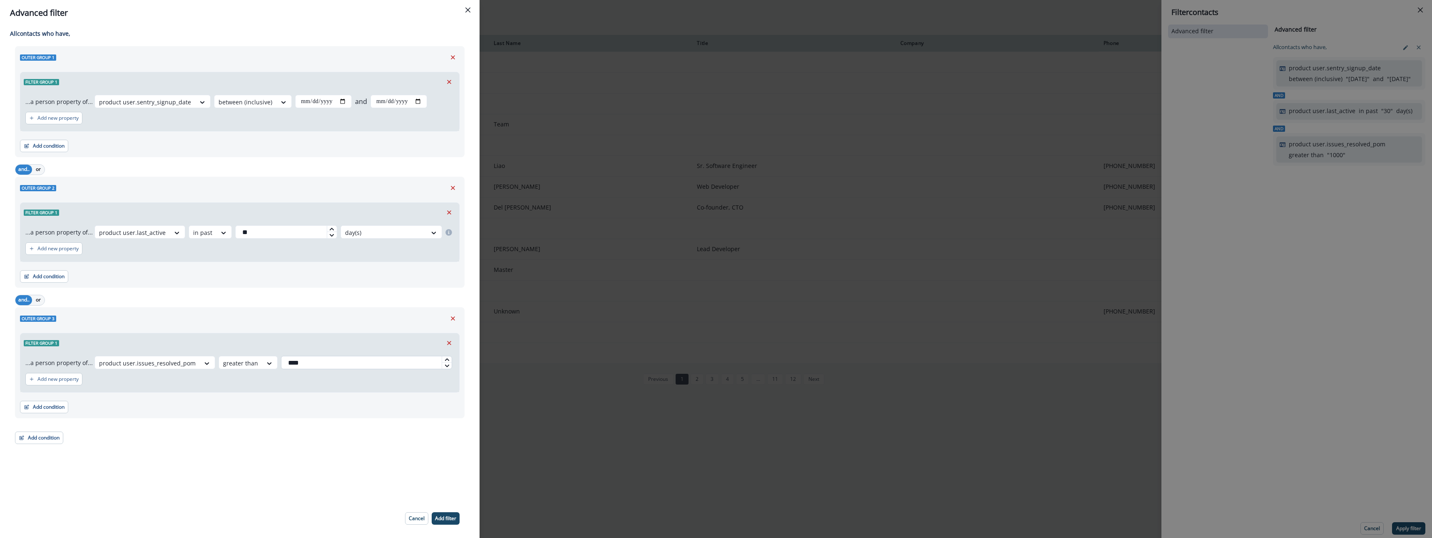
drag, startPoint x: 292, startPoint y: 363, endPoint x: 301, endPoint y: 363, distance: 8.7
click at [301, 363] on input "****" at bounding box center [366, 362] width 171 height 13
type input "***"
click at [449, 519] on p "Add filter" at bounding box center [445, 519] width 21 height 6
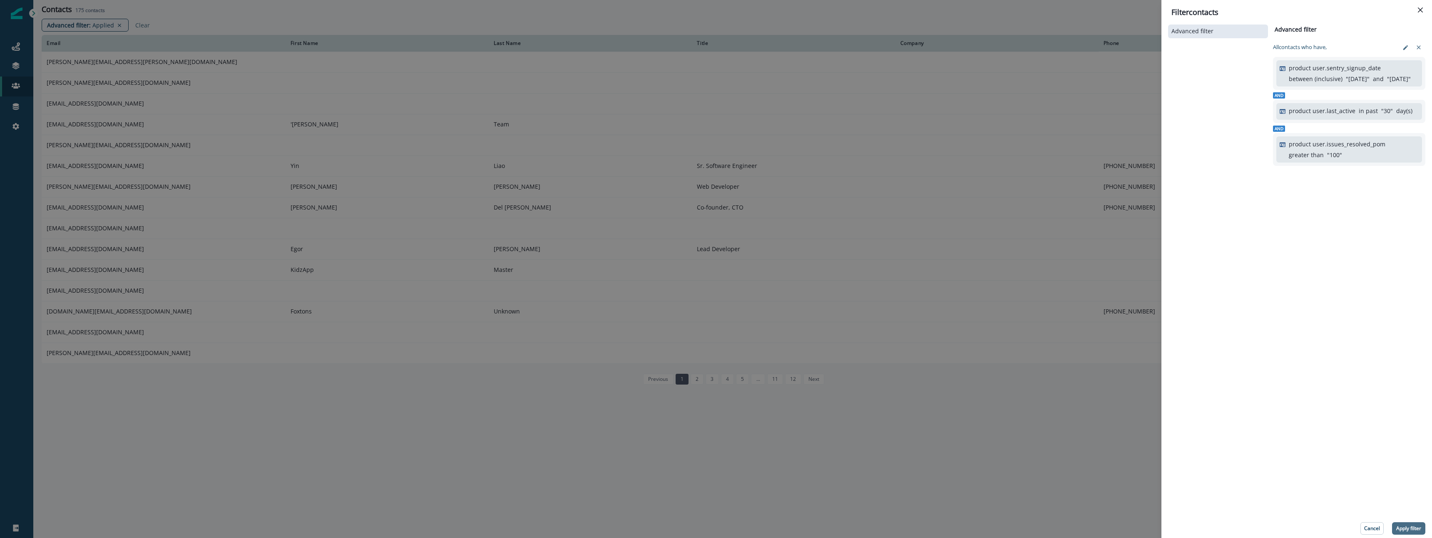
click at [1404, 526] on p "Apply filter" at bounding box center [1408, 529] width 25 height 6
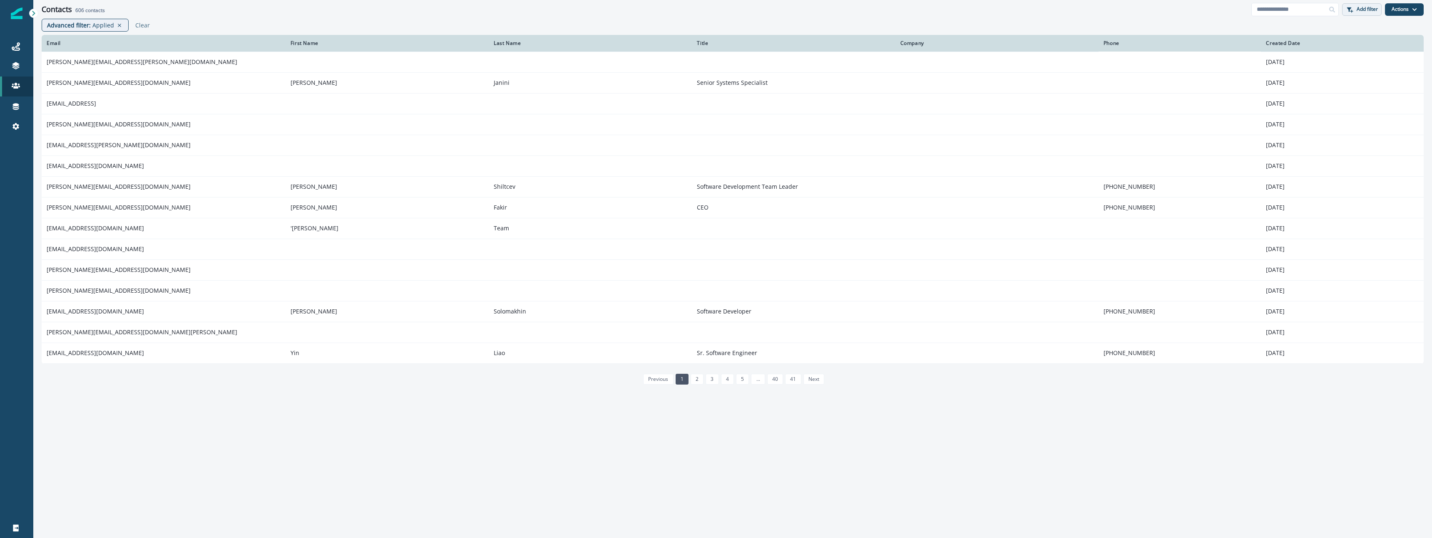
click at [1362, 9] on p "Add filter" at bounding box center [1366, 9] width 21 height 6
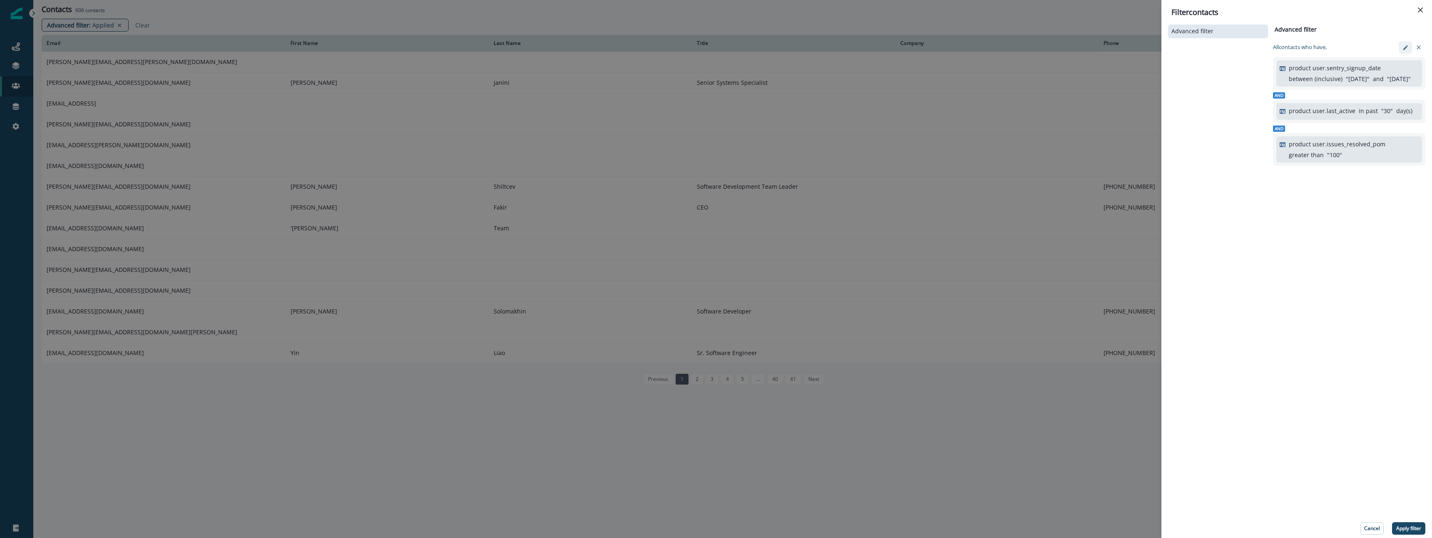
click at [1402, 48] on icon "edit-filter" at bounding box center [1405, 48] width 6 height 6
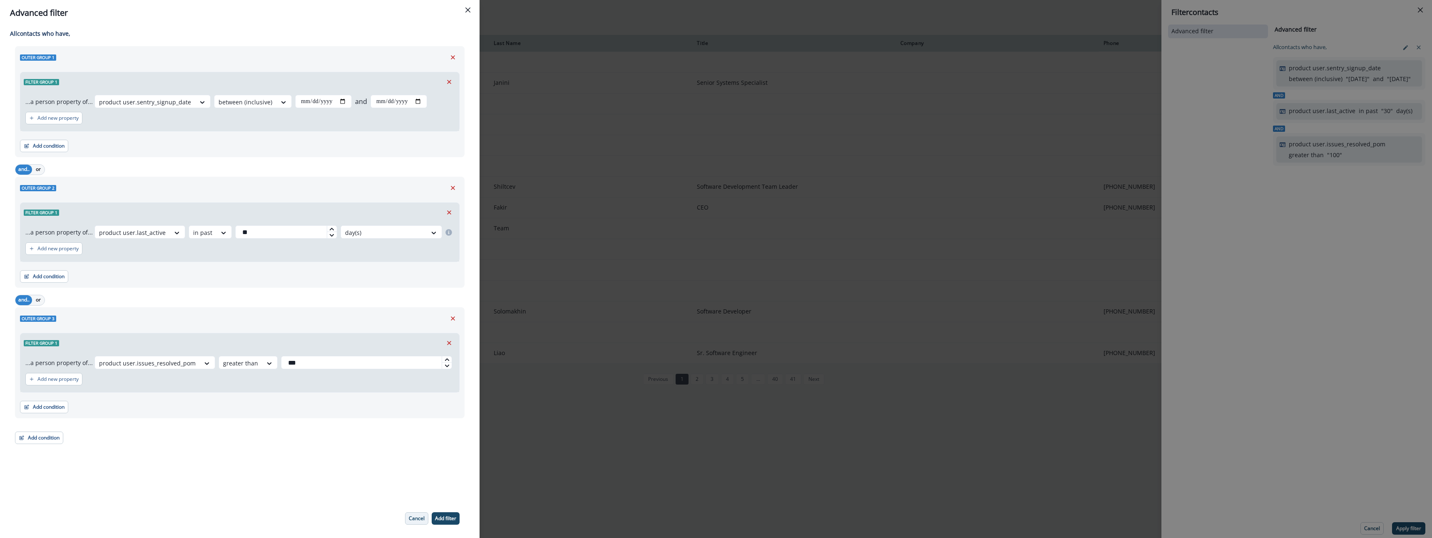
click at [411, 519] on p "Cancel" at bounding box center [417, 519] width 16 height 6
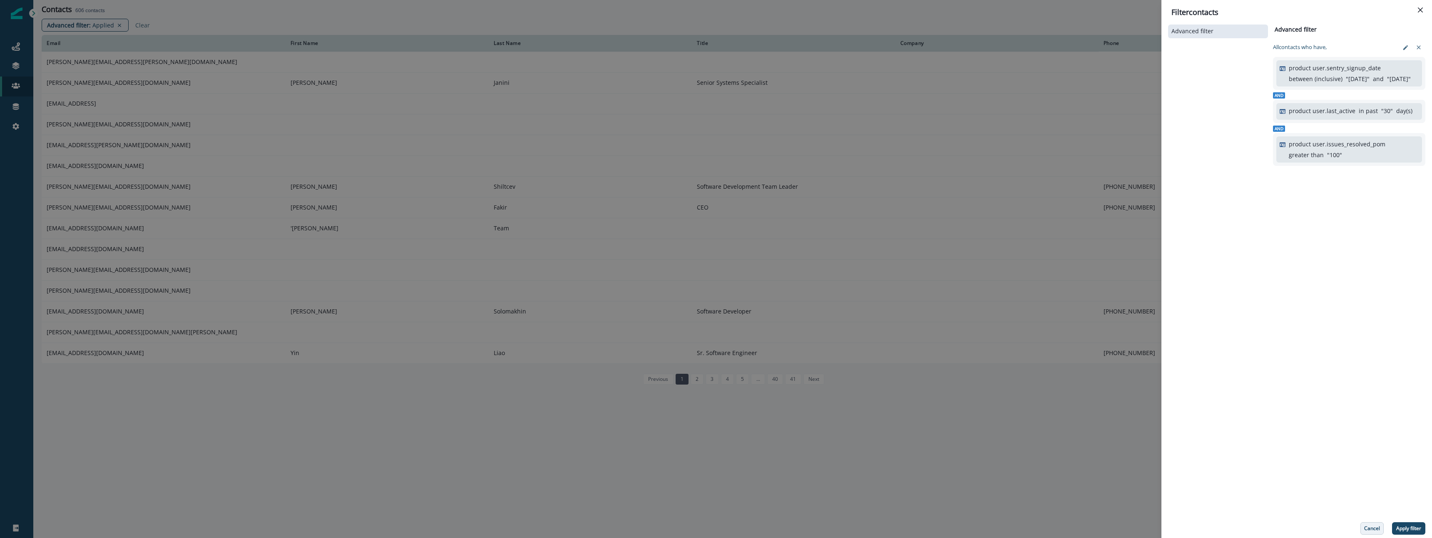
click at [1378, 524] on button "Cancel" at bounding box center [1371, 529] width 23 height 12
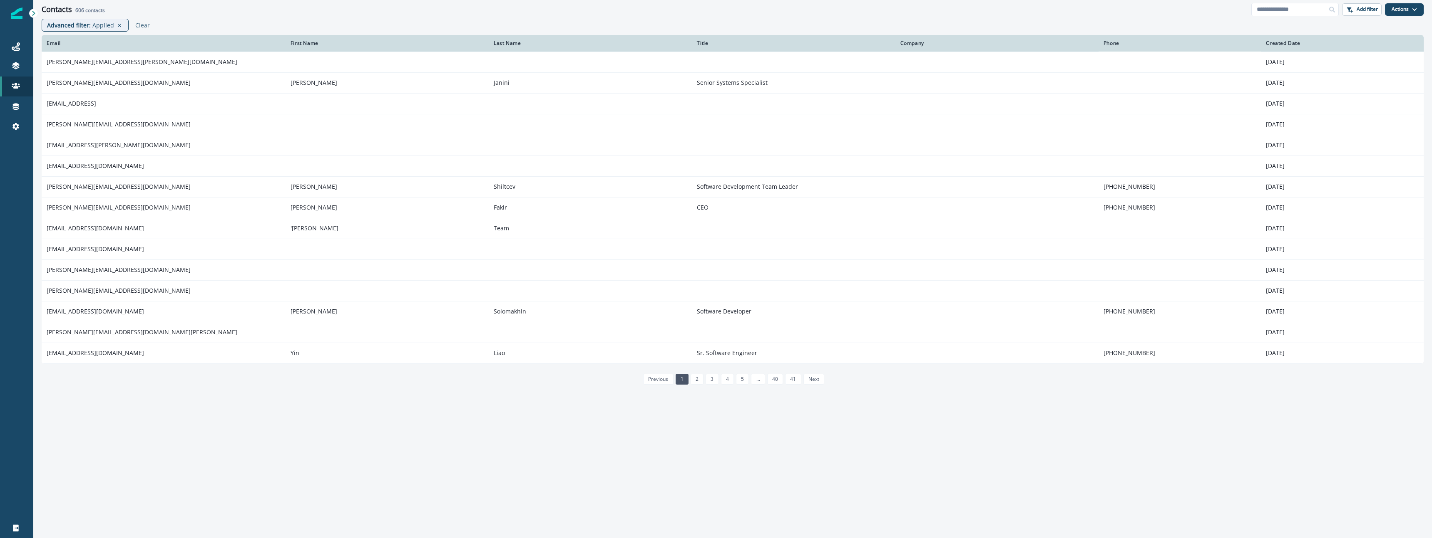
click at [228, 437] on div "Email First Name Last Name Title Company Phone Created Date [PERSON_NAME][EMAIL…" at bounding box center [732, 284] width 1398 height 499
